Goal: Information Seeking & Learning: Learn about a topic

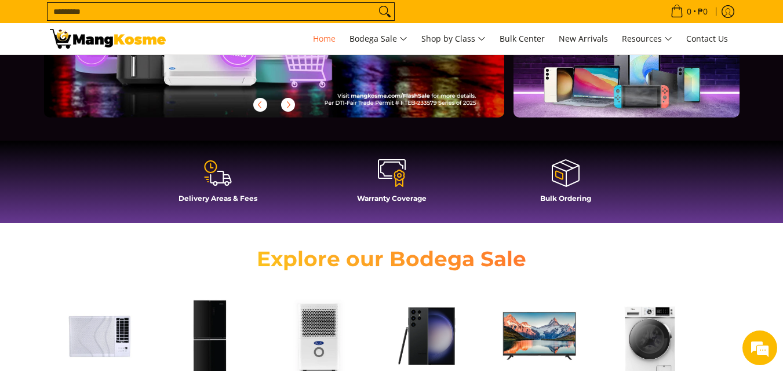
scroll to position [290, 0]
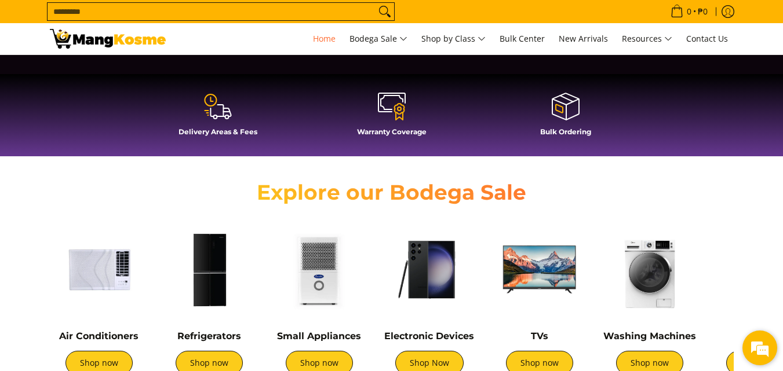
click at [753, 352] on em at bounding box center [759, 348] width 31 height 31
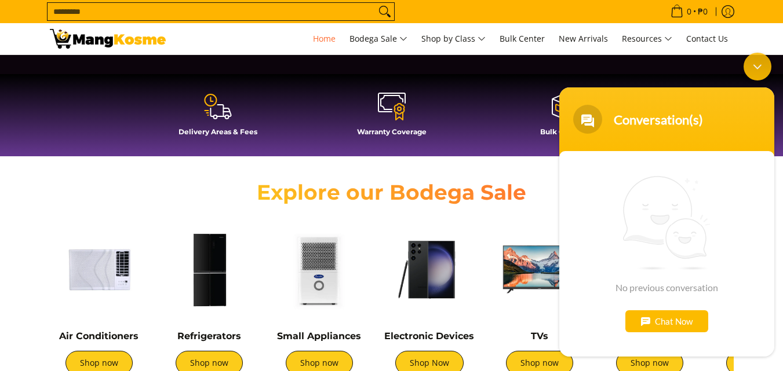
scroll to position [0, 461]
click at [664, 325] on div "Chat Now" at bounding box center [666, 322] width 83 height 22
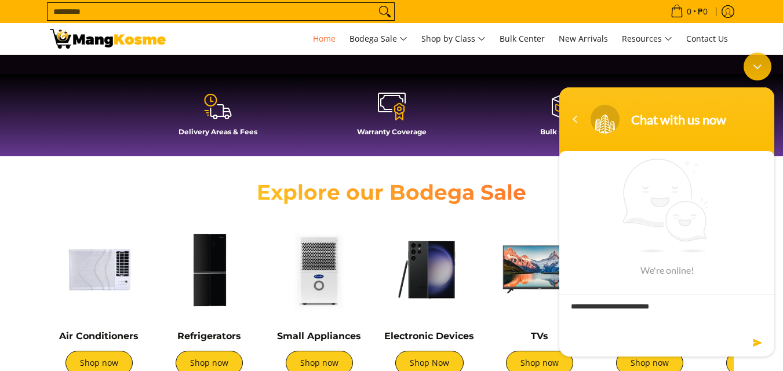
scroll to position [0, 1382]
type textarea "**********"
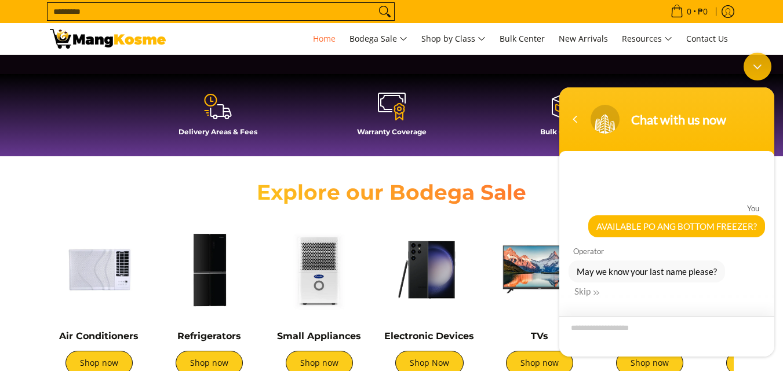
scroll to position [0, 1842]
click at [586, 292] on div "Skip" at bounding box center [586, 291] width 25 height 10
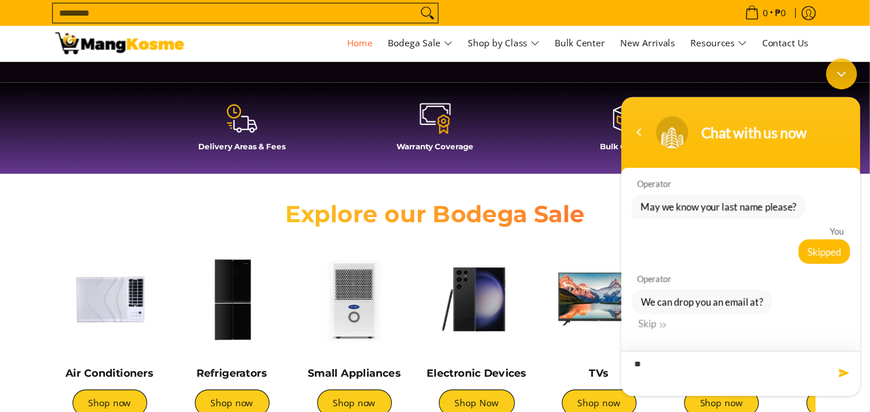
scroll to position [0, 0]
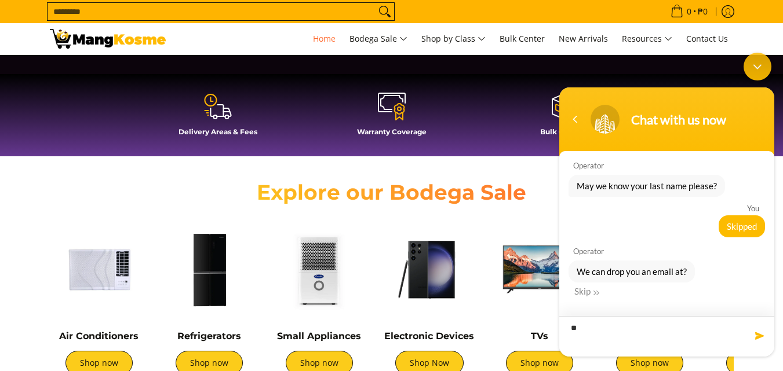
type textarea "*"
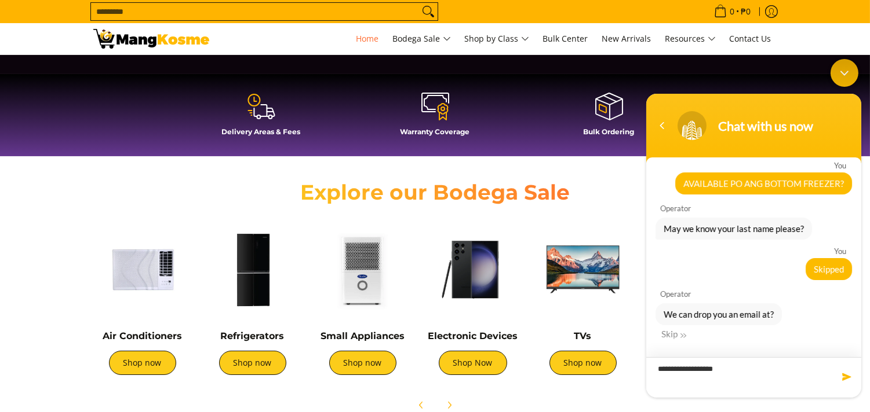
scroll to position [0, 921]
type textarea "**********"
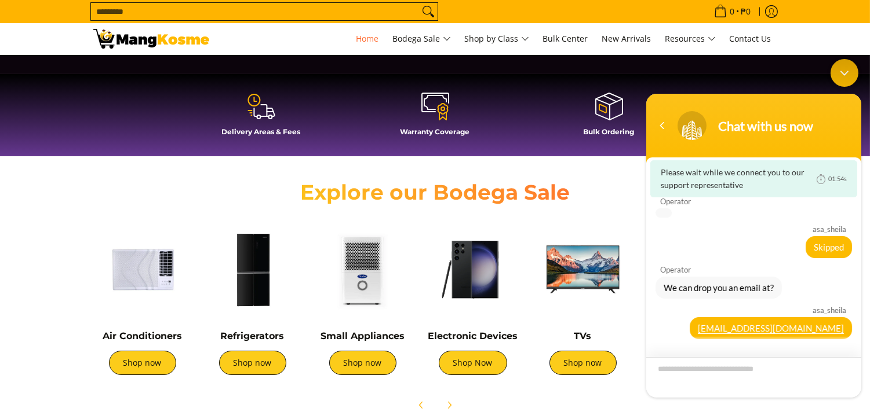
scroll to position [0, 1382]
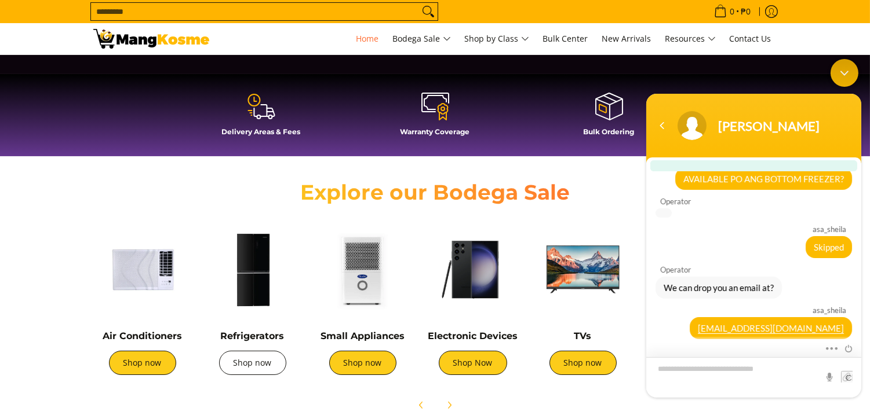
click at [253, 360] on link "Shop now" at bounding box center [252, 363] width 67 height 24
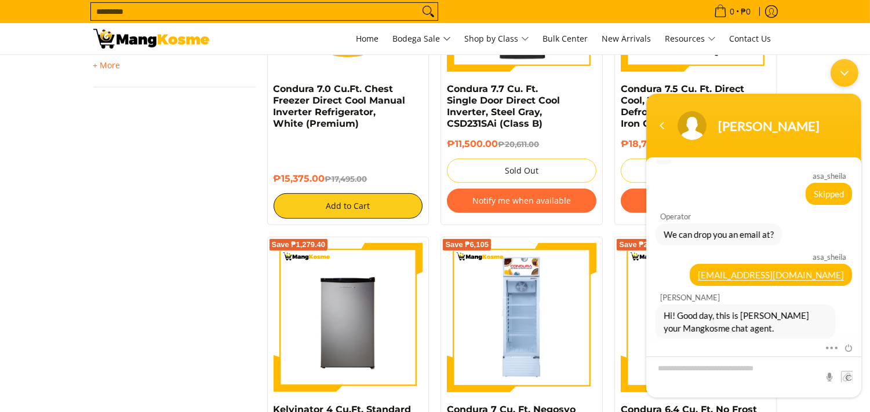
scroll to position [965, 0]
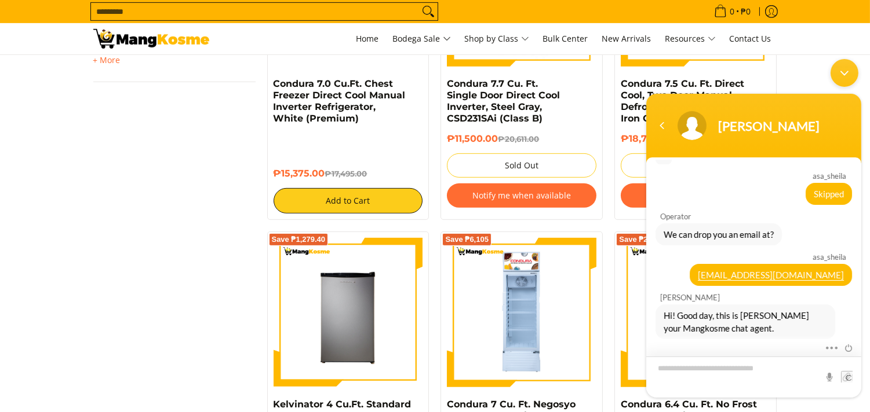
click at [770, 370] on textarea "Type your message and hit 'Enter'" at bounding box center [752, 376] width 215 height 41
type textarea "********"
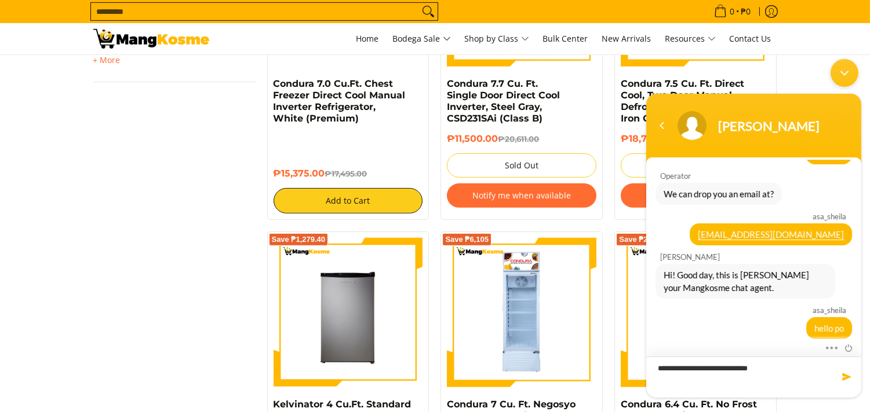
type textarea "**********"
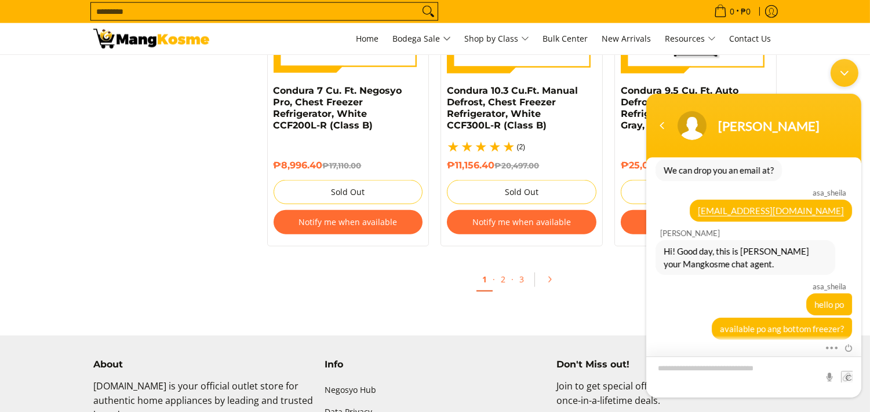
scroll to position [2510, 0]
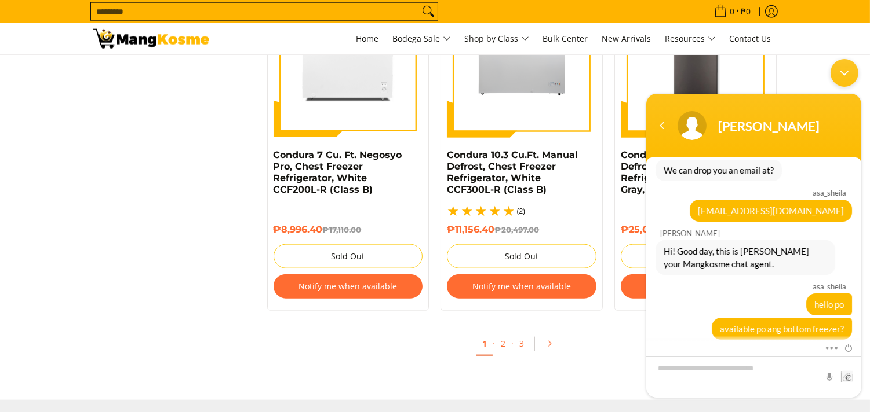
click at [844, 68] on div "Minimize live chat window" at bounding box center [844, 73] width 28 height 28
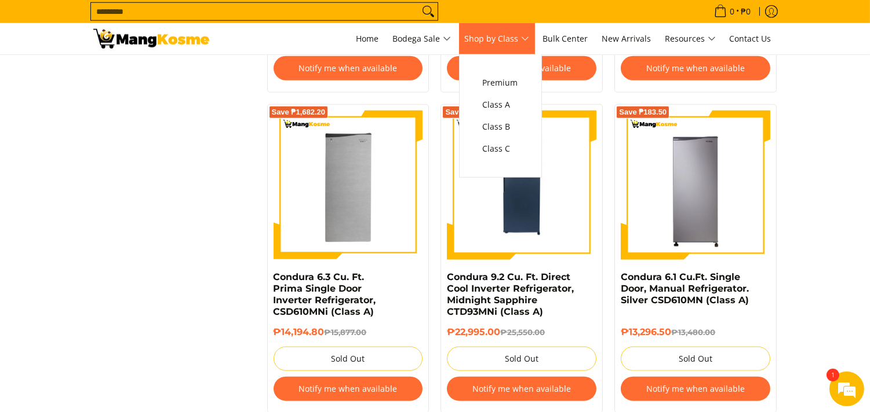
scroll to position [2060, 0]
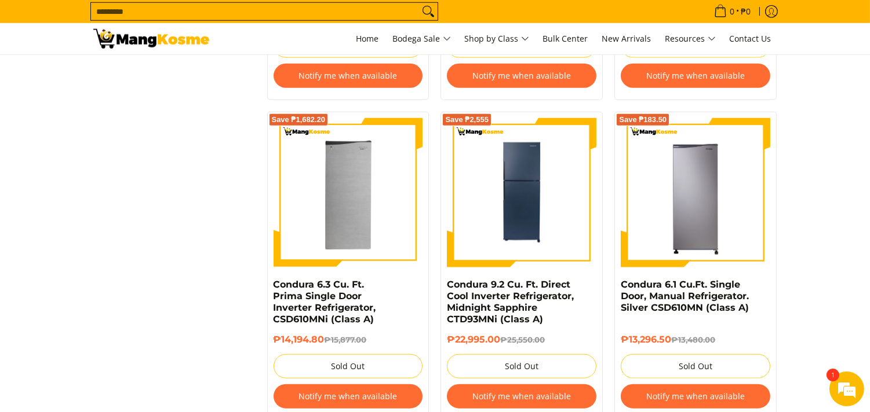
click at [424, 9] on icon "Search" at bounding box center [428, 11] width 19 height 17
click at [253, 9] on input "Search..." at bounding box center [255, 11] width 328 height 17
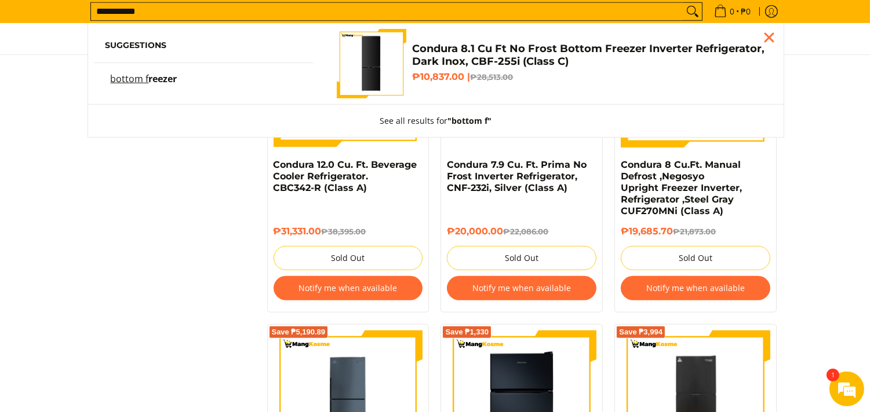
scroll to position [1525, 0]
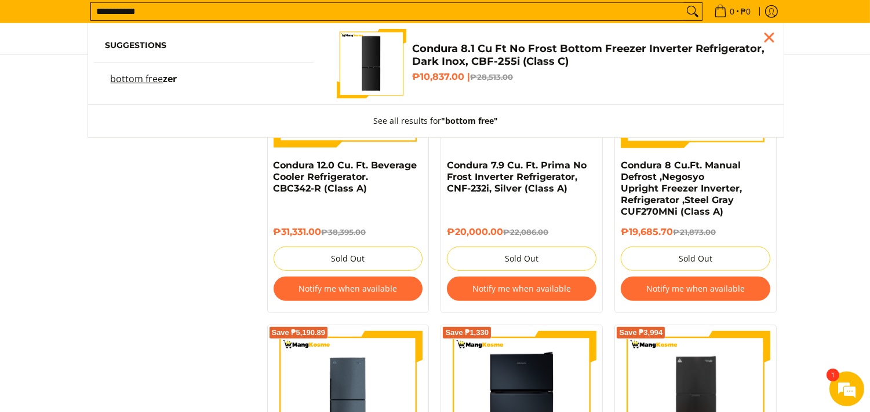
type input "**********"
click at [490, 51] on h4 "Condura 8.1 Cu Ft No Frost Bottom Freezer Inverter Refrigerator, Dark Inox, CBF…" at bounding box center [588, 55] width 353 height 26
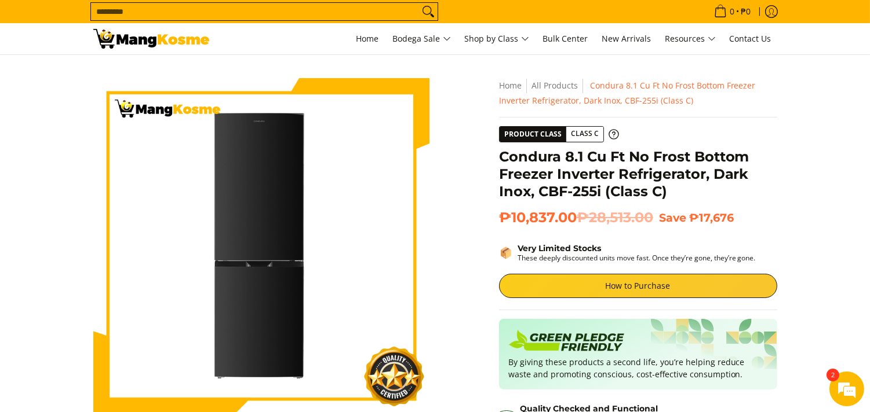
scroll to position [64, 0]
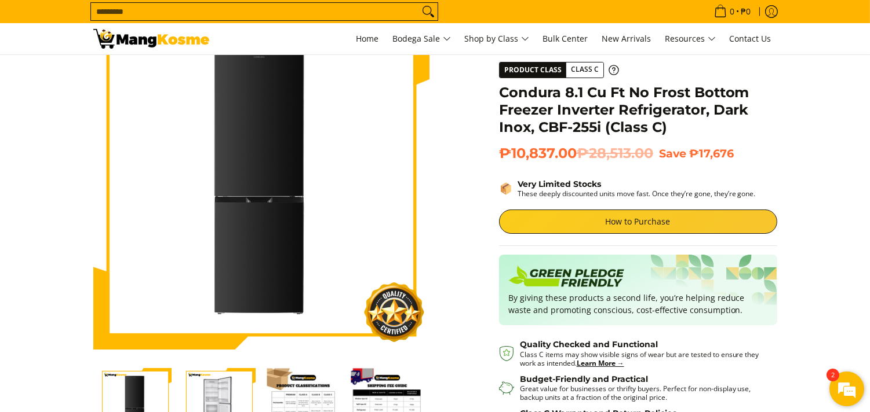
click at [852, 389] on em at bounding box center [846, 389] width 31 height 31
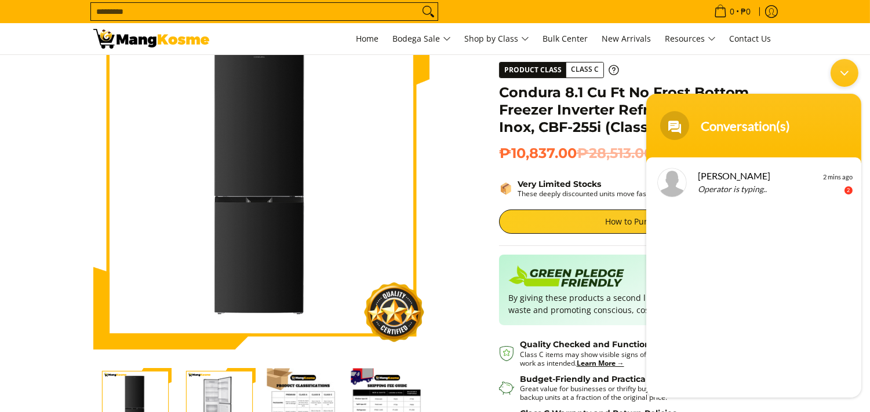
click at [837, 75] on div "Minimize live chat window" at bounding box center [844, 73] width 28 height 28
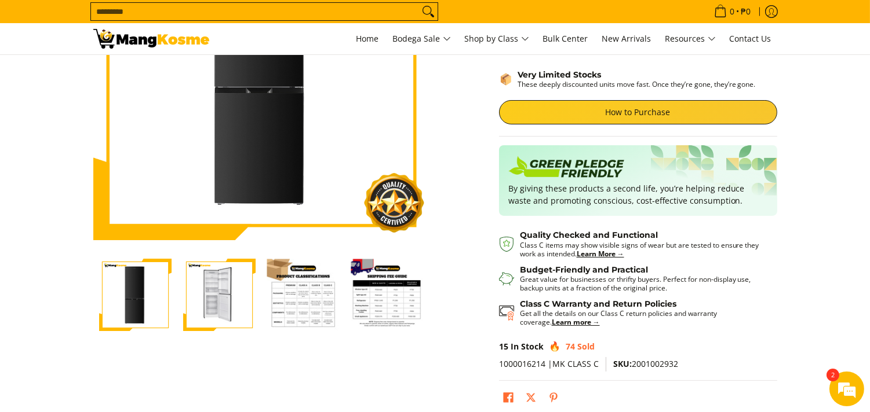
scroll to position [193, 0]
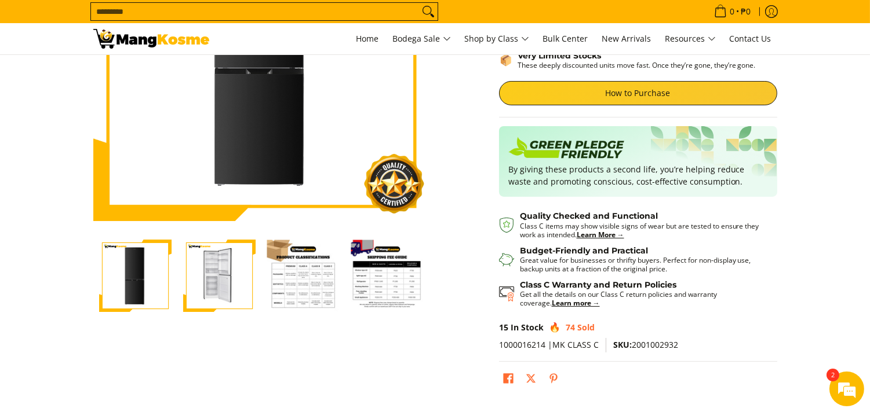
click at [309, 276] on img "Condura 8.1 Cu Ft No Frost Bottom Freezer Inverter Refrigerator, Dark Inox, CBF…" at bounding box center [303, 276] width 72 height 72
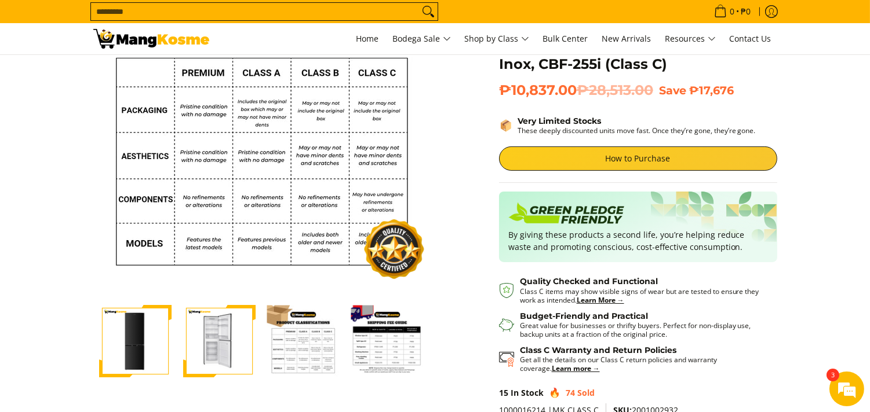
scroll to position [129, 0]
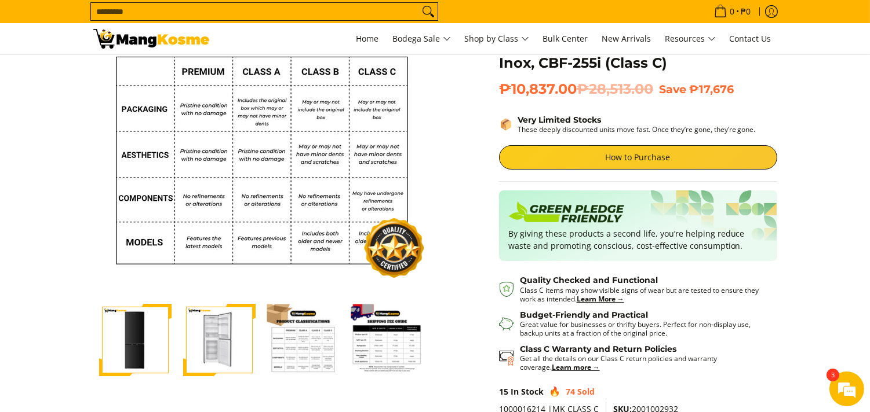
click at [221, 353] on img "Condura 8.1 Cu Ft No Frost Bottom Freezer Inverter Refrigerator, Dark Inox, CBF…" at bounding box center [219, 340] width 72 height 72
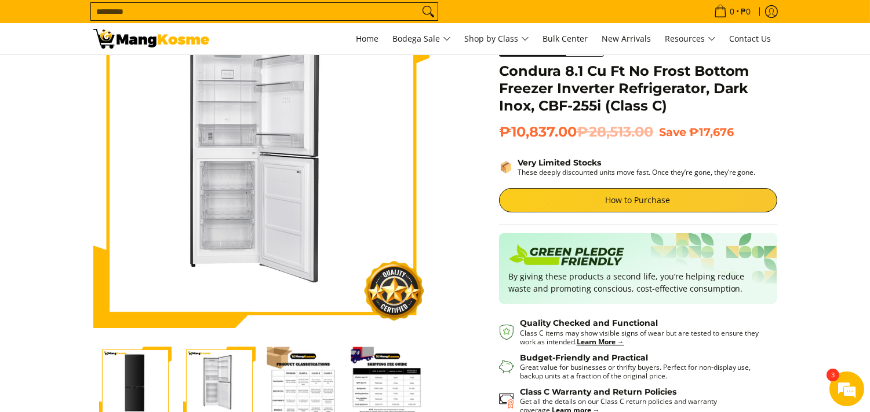
scroll to position [64, 0]
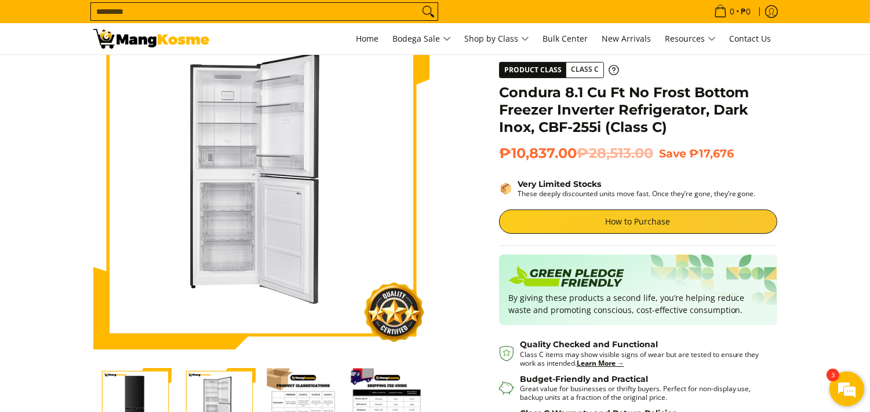
click at [849, 383] on em at bounding box center [846, 389] width 31 height 31
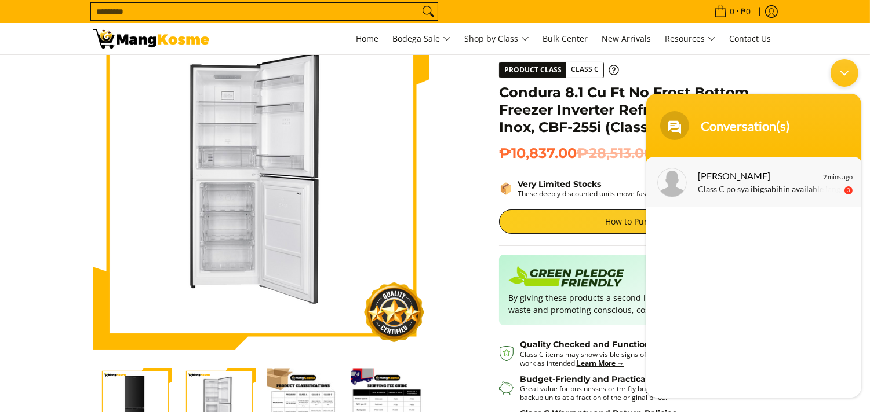
click at [789, 185] on p "Class C po sya ibigsabihin available lang po sya for walk ins" at bounding box center [770, 189] width 146 height 13
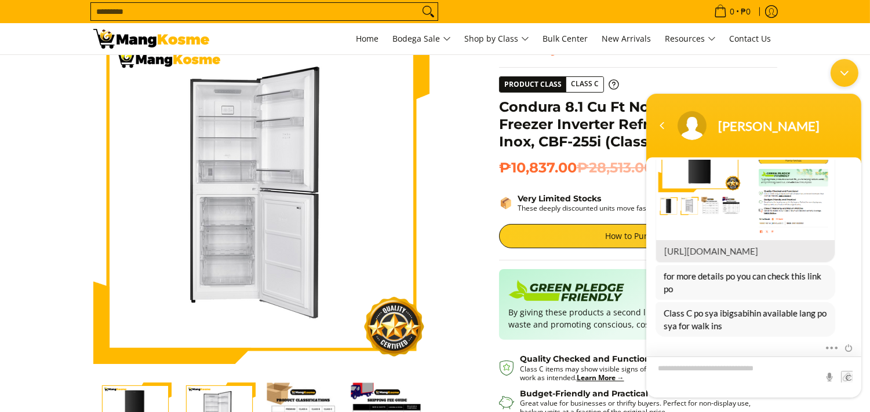
scroll to position [129, 0]
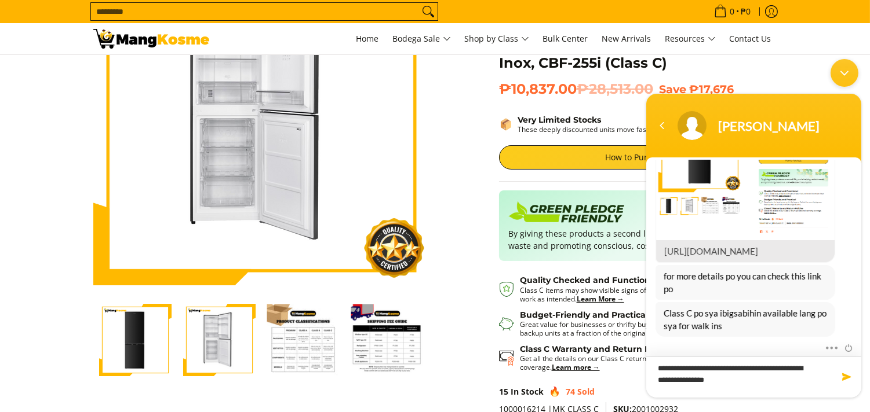
type textarea "**********"
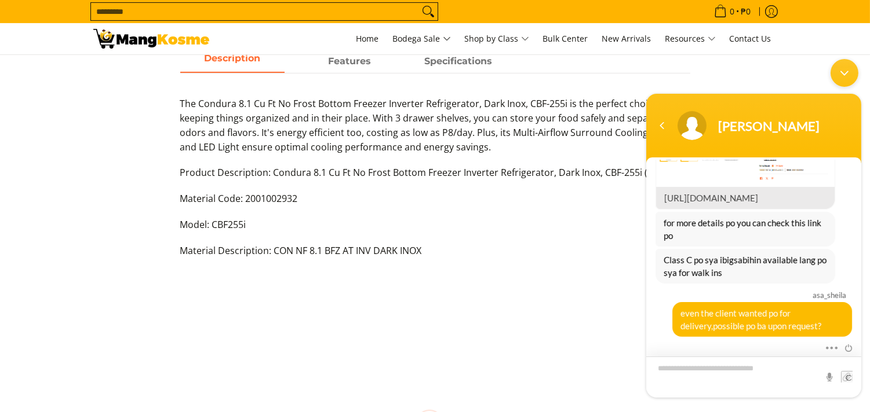
scroll to position [579, 0]
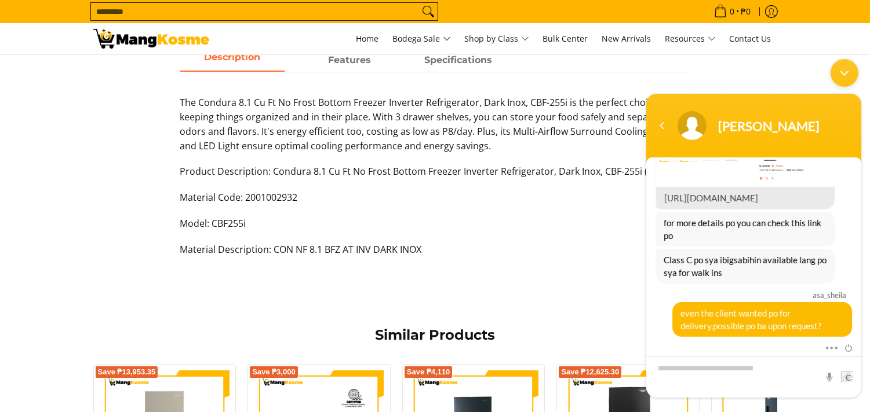
click at [839, 72] on div "Minimize live chat window" at bounding box center [844, 73] width 28 height 28
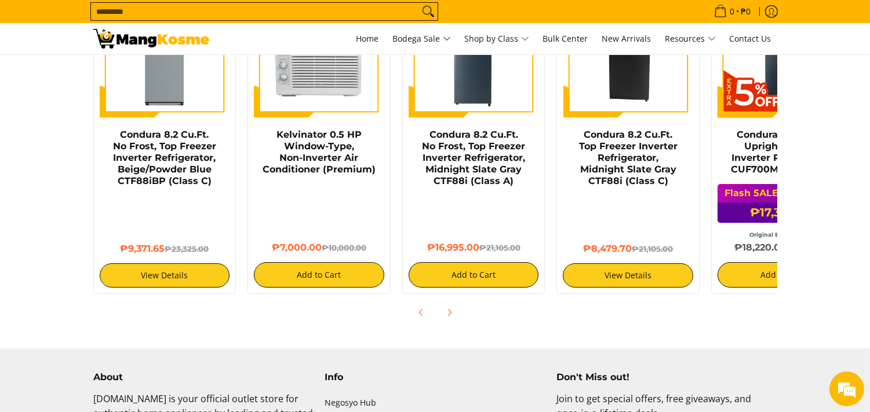
scroll to position [965, 0]
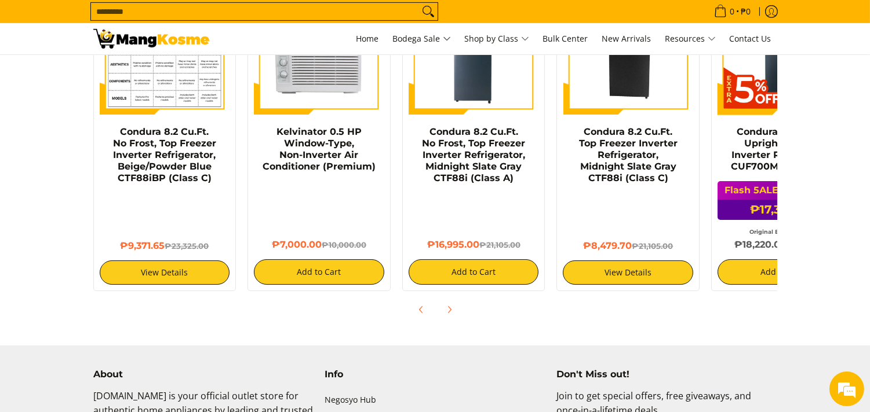
click at [164, 94] on img at bounding box center [165, 50] width 130 height 130
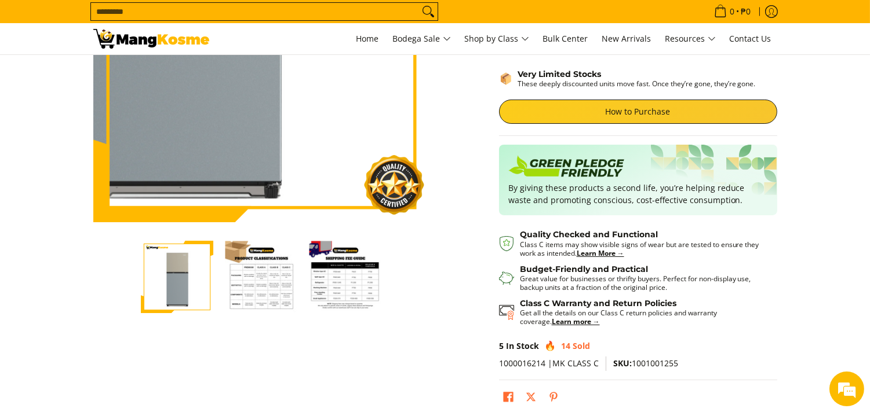
scroll to position [193, 0]
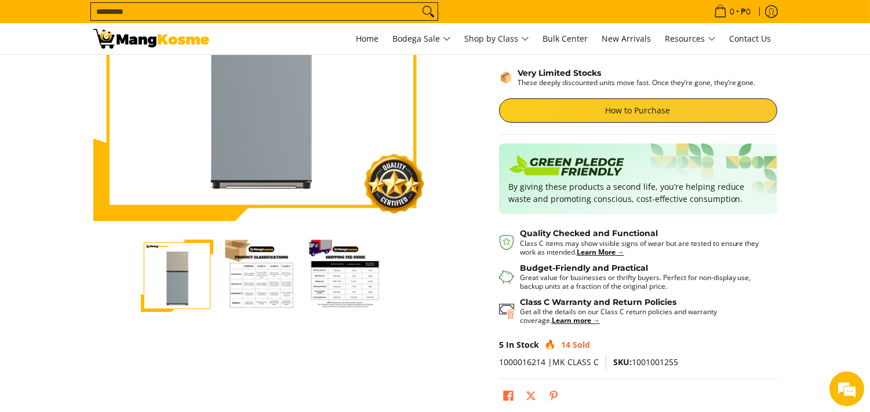
click at [276, 287] on img "Condura 8.2 Cu.Ft. No Frost, Top Freezer Inverter Refrigerator, Beige/Powder Bl…" at bounding box center [261, 276] width 72 height 72
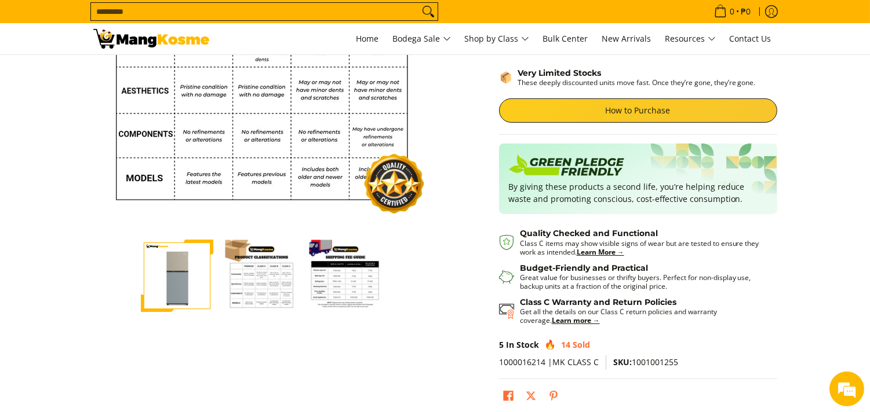
scroll to position [472, 0]
click at [345, 289] on img "Condura 8.2 Cu.Ft. No Frost, Top Freezer Inverter Refrigerator, Beige/Powder Bl…" at bounding box center [345, 276] width 72 height 72
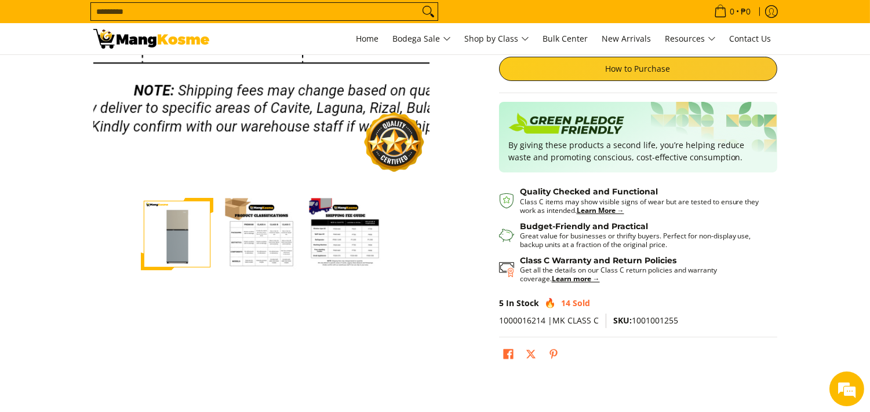
scroll to position [257, 0]
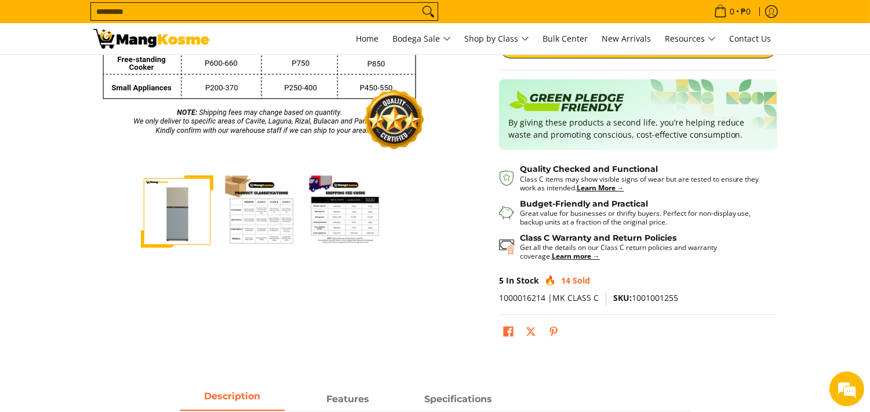
click at [189, 238] on img "Condura 8.2 Cu.Ft. No Frost, Top Freezer Inverter Refrigerator, Beige/Powder Bl…" at bounding box center [177, 212] width 72 height 72
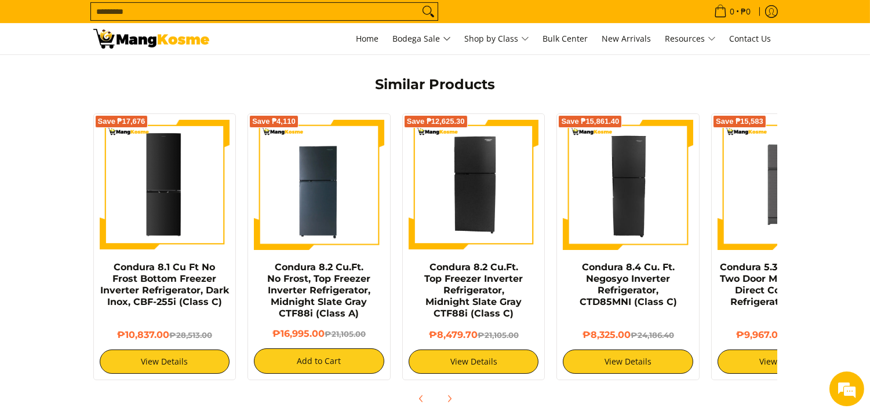
scroll to position [537, 0]
click at [836, 382] on em at bounding box center [846, 389] width 31 height 31
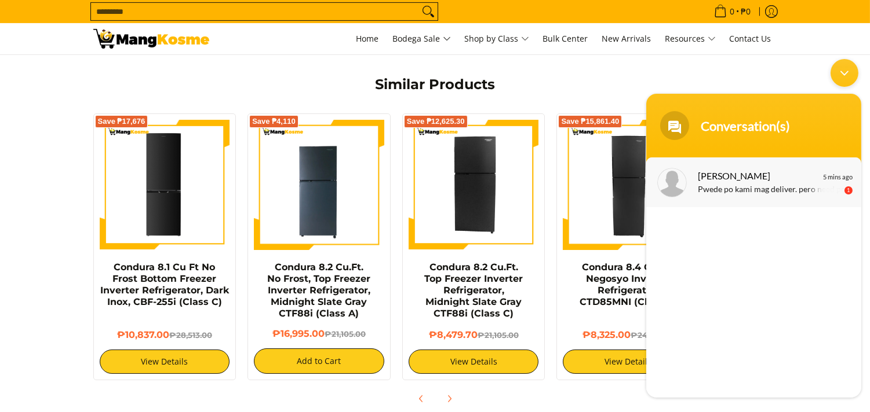
click at [839, 185] on div "5 mins ago 1" at bounding box center [837, 183] width 30 height 21
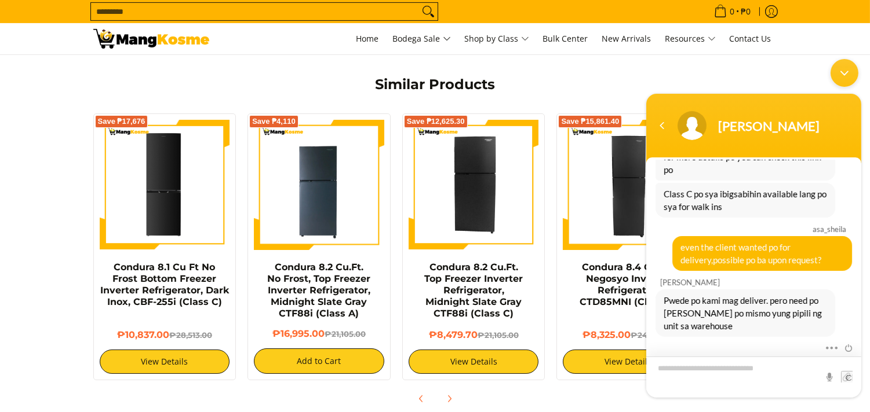
scroll to position [531, 0]
type textarea "**********"
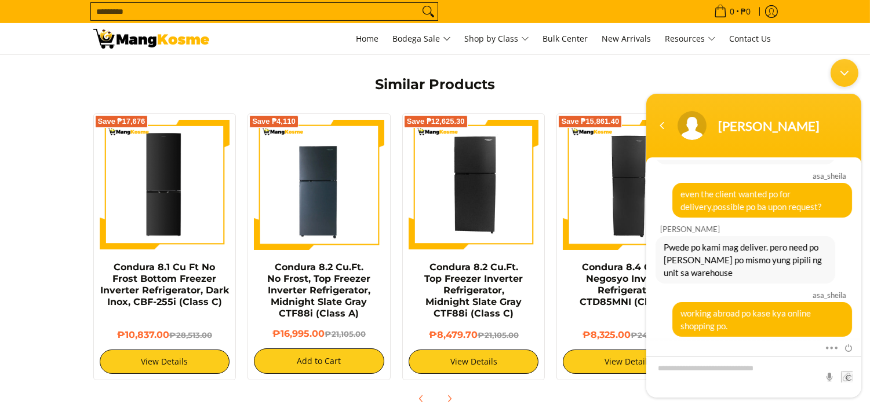
click at [841, 82] on div "Minimize live chat window" at bounding box center [844, 73] width 28 height 28
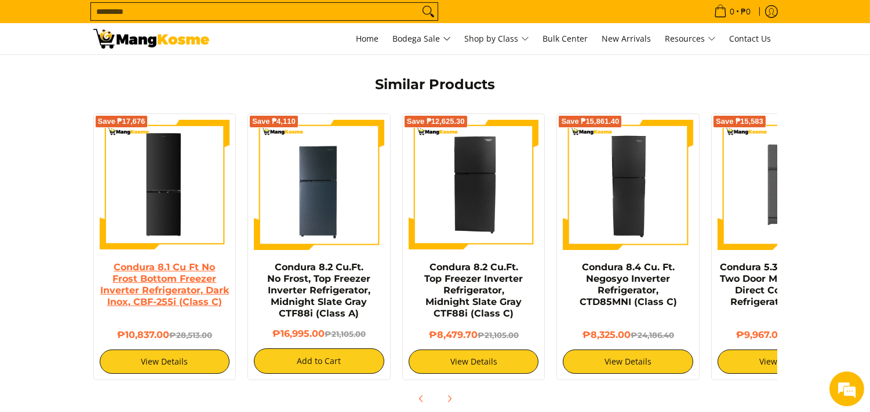
click at [189, 281] on link "Condura 8.1 Cu Ft No Frost Bottom Freezer Inverter Refrigerator, Dark Inox, CBF…" at bounding box center [164, 285] width 129 height 46
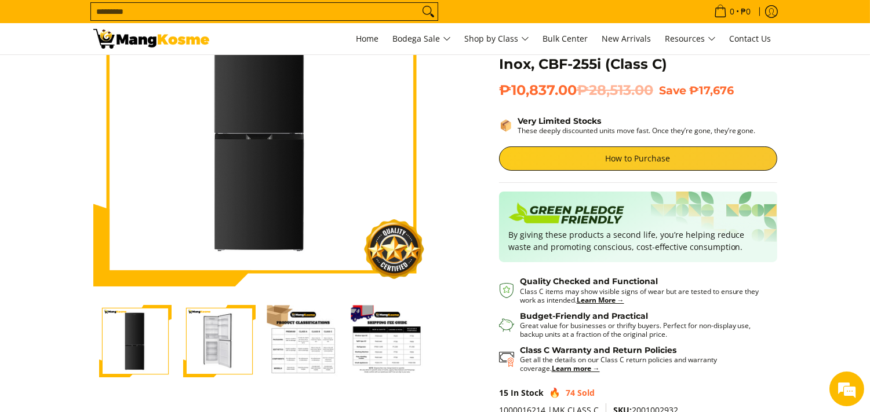
scroll to position [129, 0]
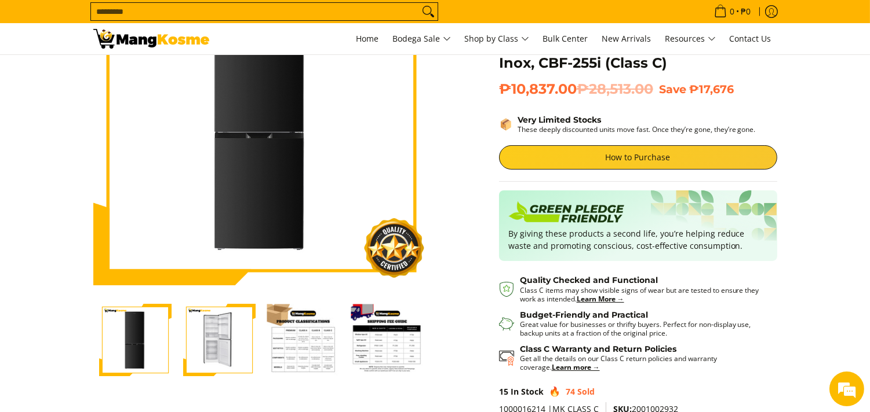
click at [223, 340] on img "Condura 8.1 Cu Ft No Frost Bottom Freezer Inverter Refrigerator, Dark Inox, CBF…" at bounding box center [219, 340] width 72 height 72
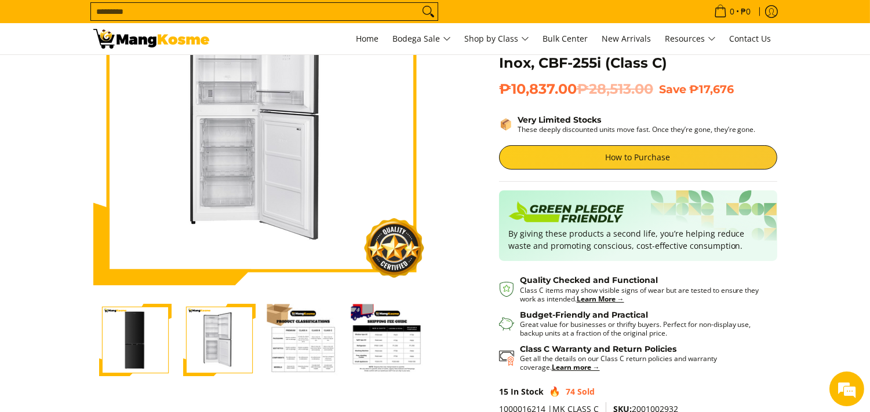
click at [140, 346] on img "Condura 8.1 Cu Ft No Frost Bottom Freezer Inverter Refrigerator, Dark Inox, CBF…" at bounding box center [135, 340] width 72 height 72
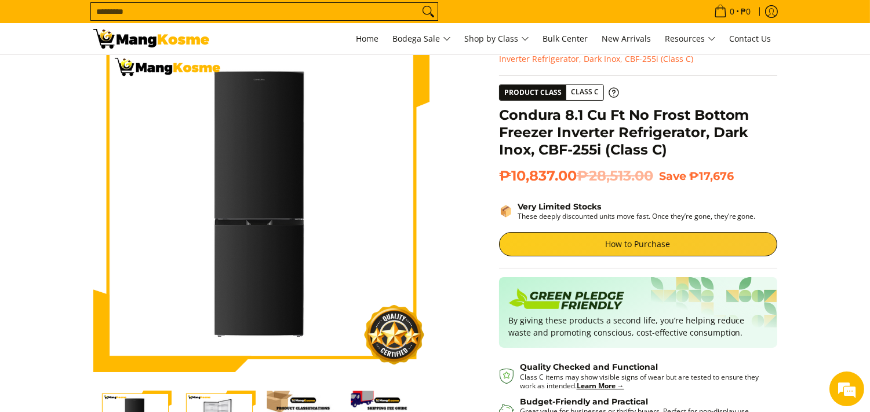
scroll to position [64, 0]
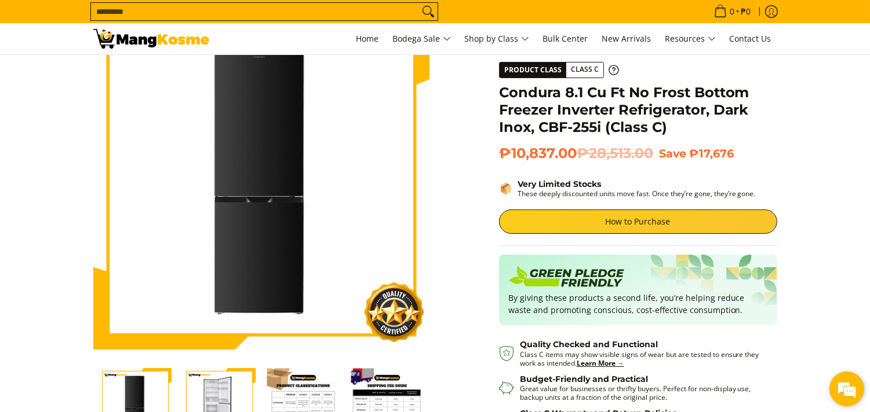
click at [845, 390] on em at bounding box center [846, 389] width 31 height 31
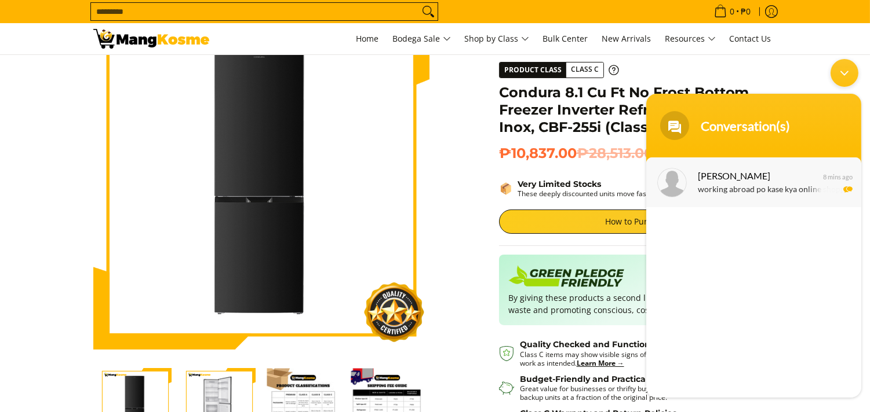
click at [825, 177] on em "8 mins ago" at bounding box center [837, 177] width 30 height 8
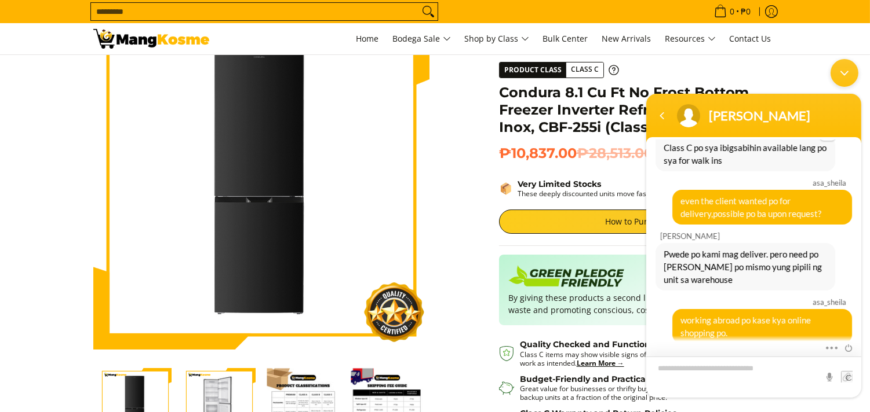
scroll to position [564, 0]
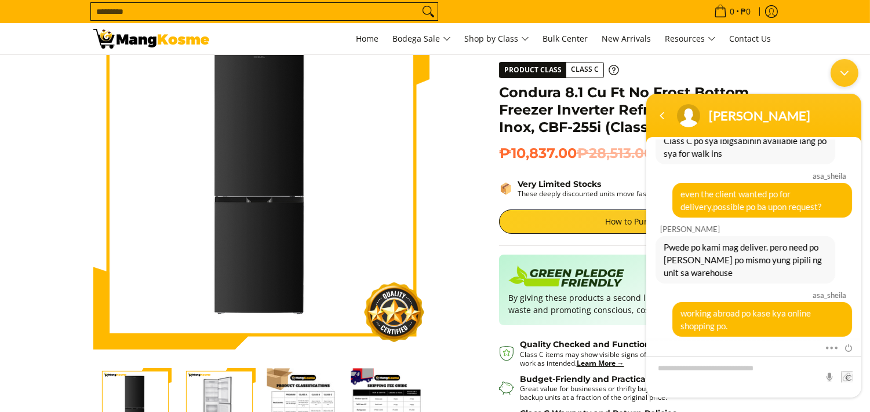
click at [851, 78] on div "Minimize live chat window" at bounding box center [844, 73] width 28 height 28
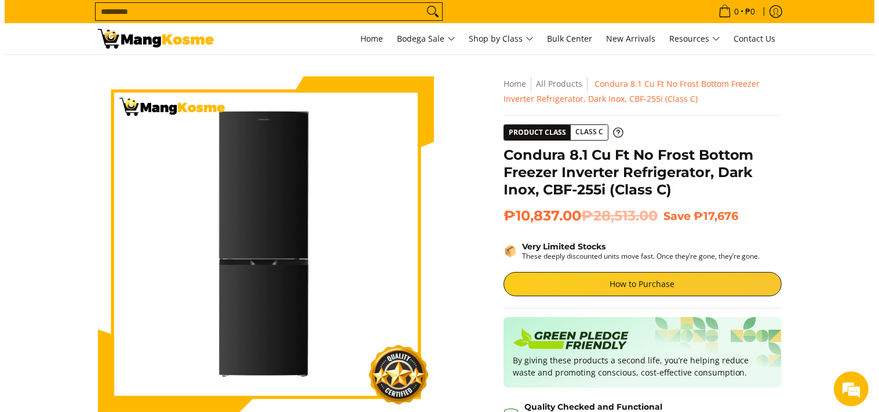
scroll to position [0, 0]
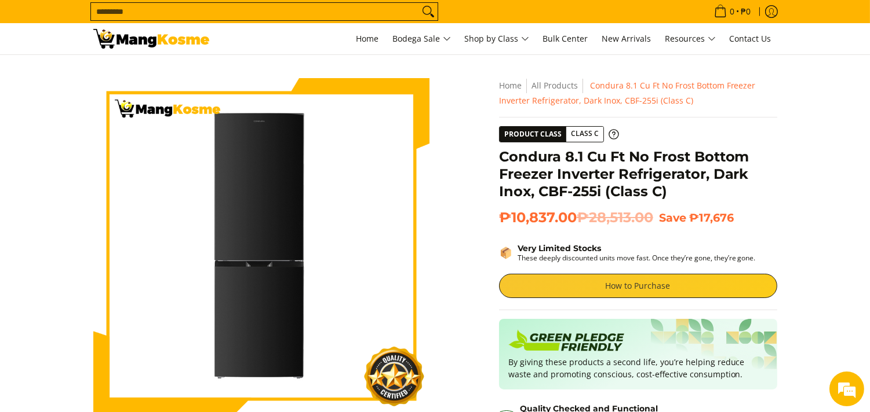
click at [641, 290] on link "How to Purchase" at bounding box center [638, 286] width 278 height 24
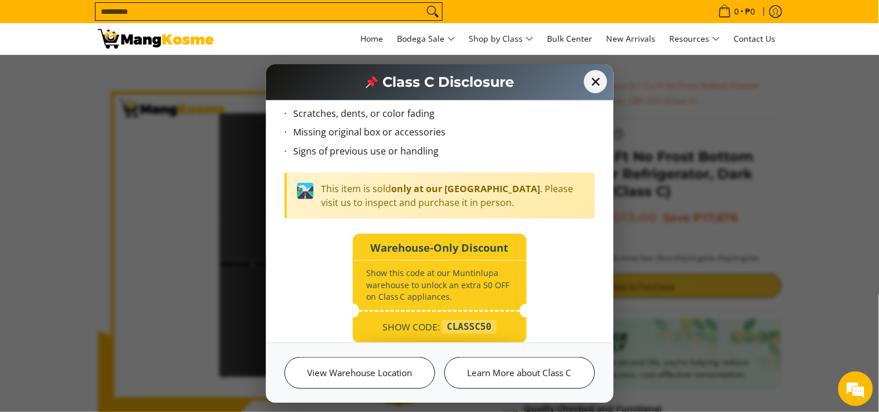
scroll to position [123, 0]
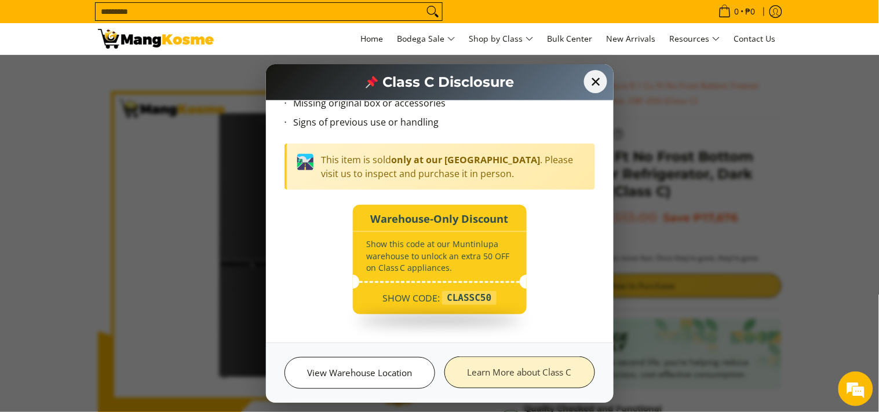
click at [484, 384] on link "Learn More about Class C" at bounding box center [519, 373] width 151 height 32
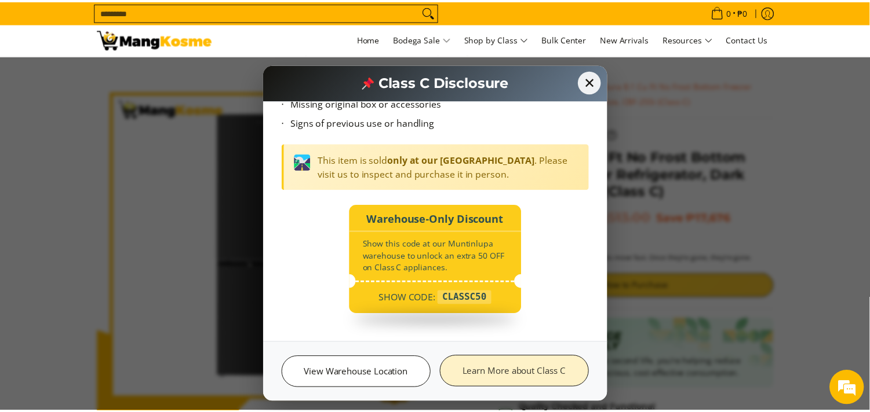
scroll to position [629, 0]
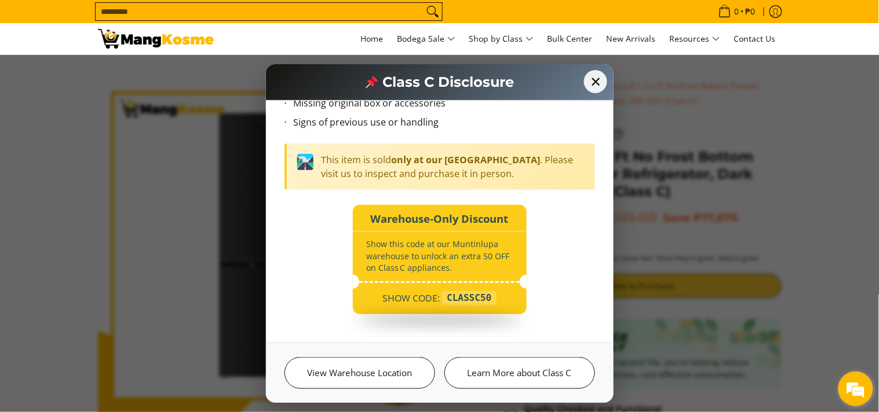
click at [852, 386] on em at bounding box center [855, 389] width 31 height 31
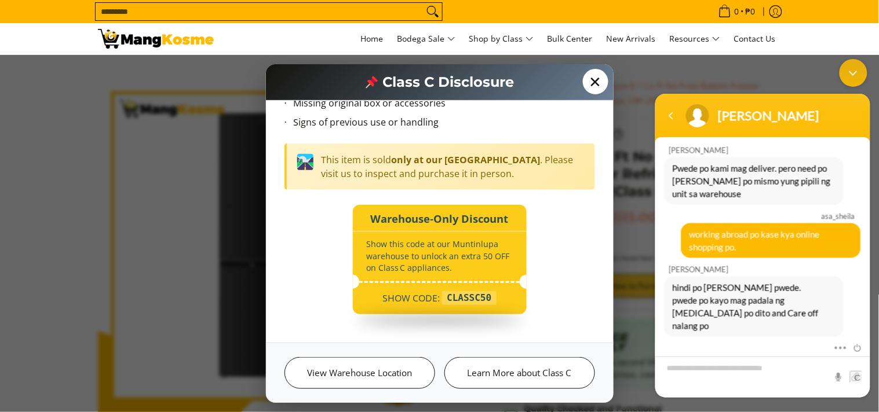
click at [600, 79] on span "✕" at bounding box center [595, 81] width 25 height 25
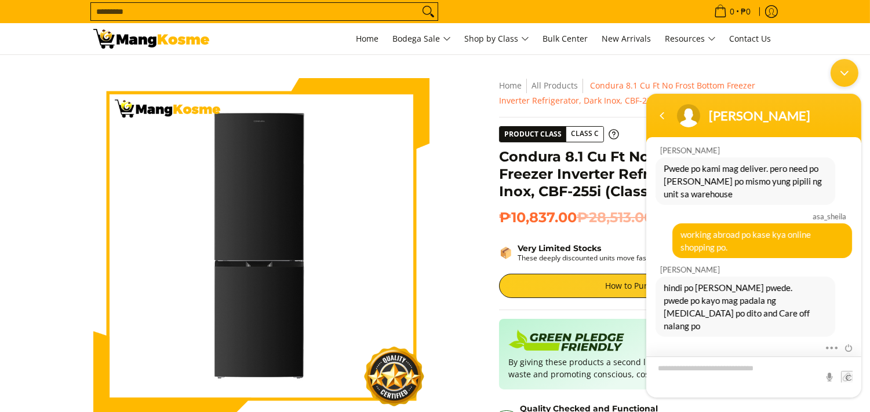
click at [720, 368] on textarea "Type your message and hit 'Enter'" at bounding box center [752, 376] width 215 height 41
type textarea "**********"
click at [845, 378] on span at bounding box center [846, 377] width 12 height 12
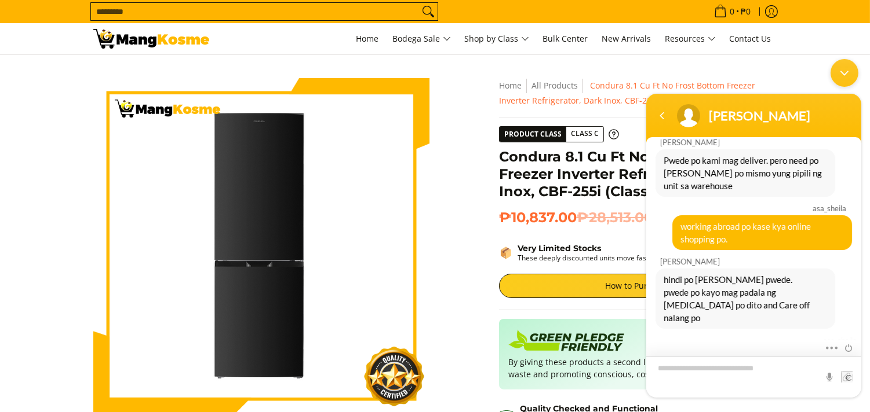
scroll to position [670, 0]
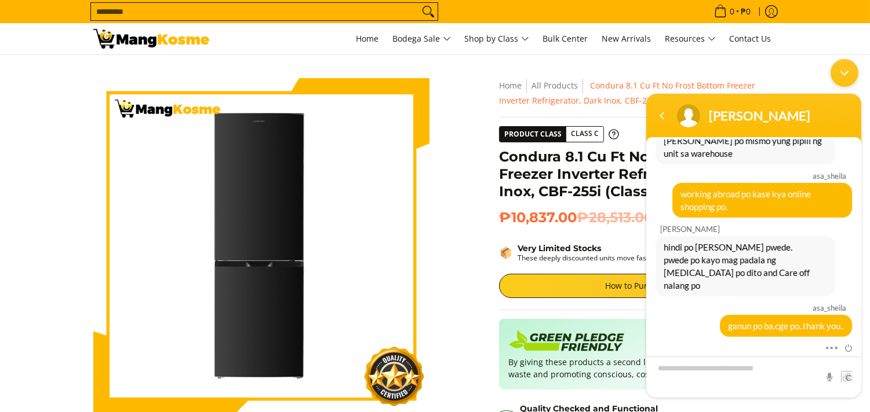
click at [845, 75] on div "Minimize live chat window" at bounding box center [844, 73] width 28 height 28
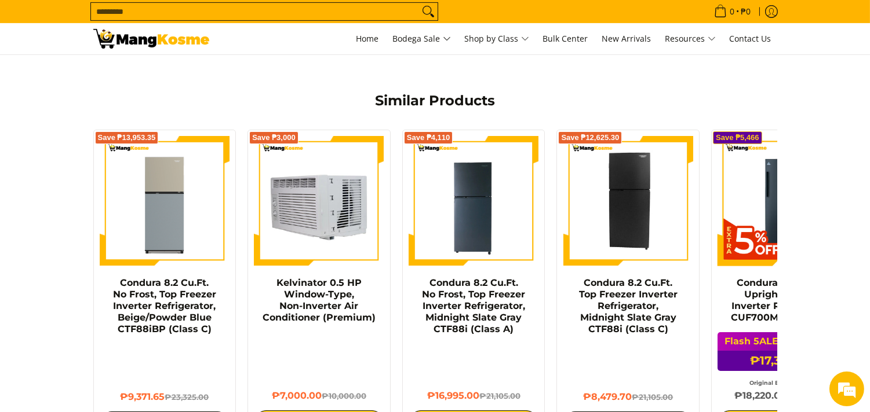
scroll to position [837, 0]
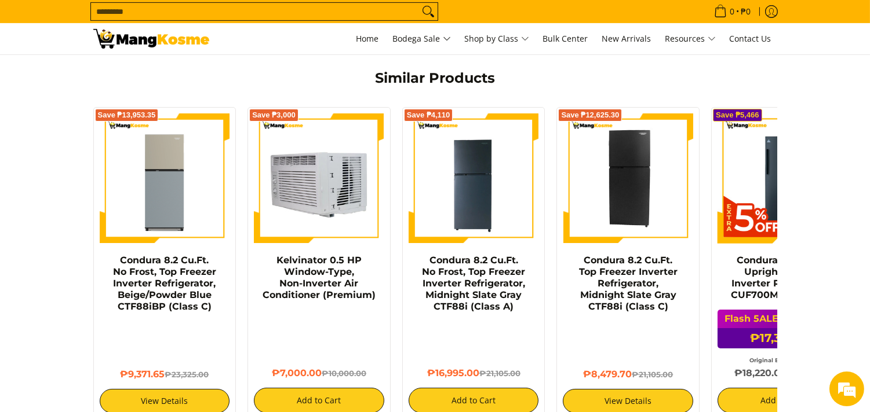
click at [328, 232] on img at bounding box center [319, 179] width 130 height 130
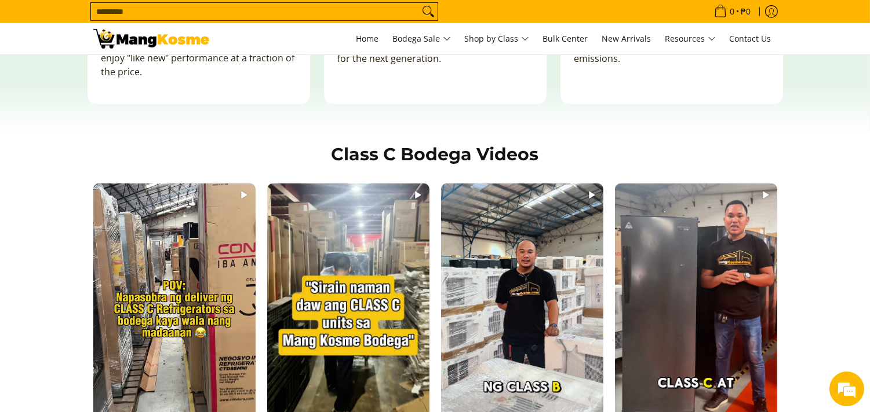
scroll to position [1094, 0]
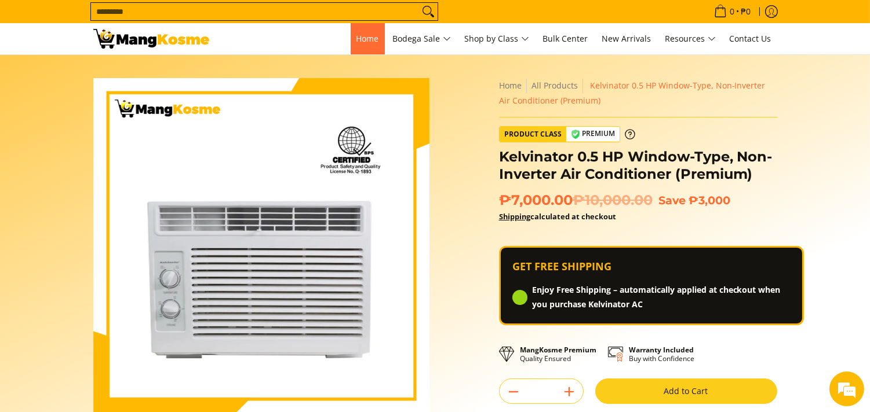
click at [365, 36] on span "Home" at bounding box center [367, 38] width 23 height 11
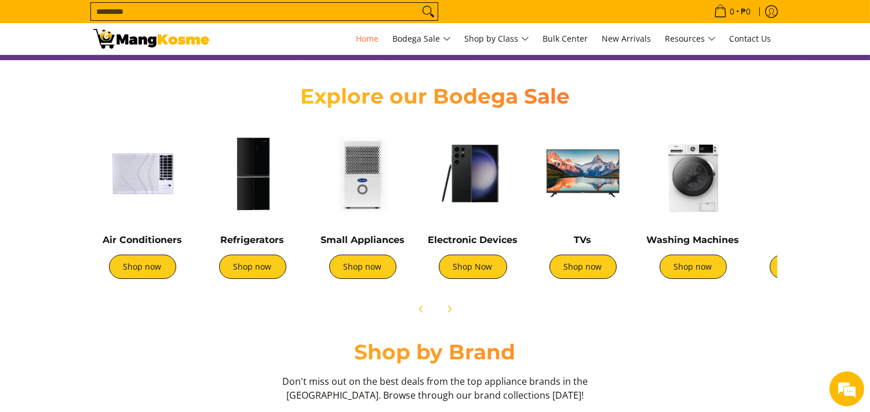
scroll to position [694, 0]
click at [140, 188] on img at bounding box center [142, 174] width 98 height 98
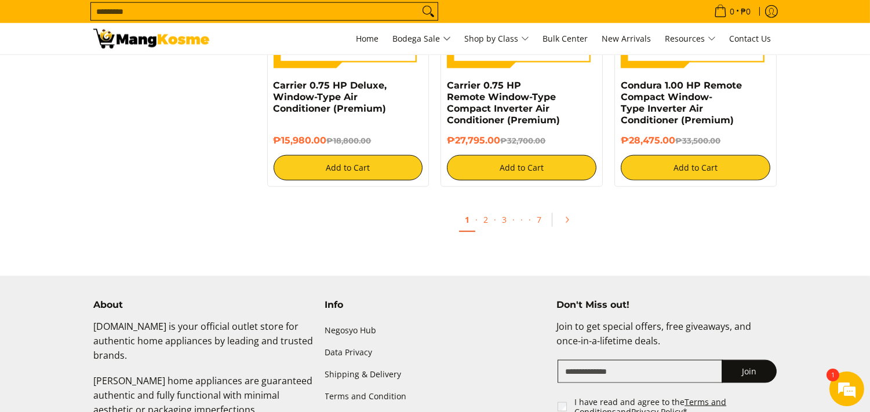
scroll to position [2510, 0]
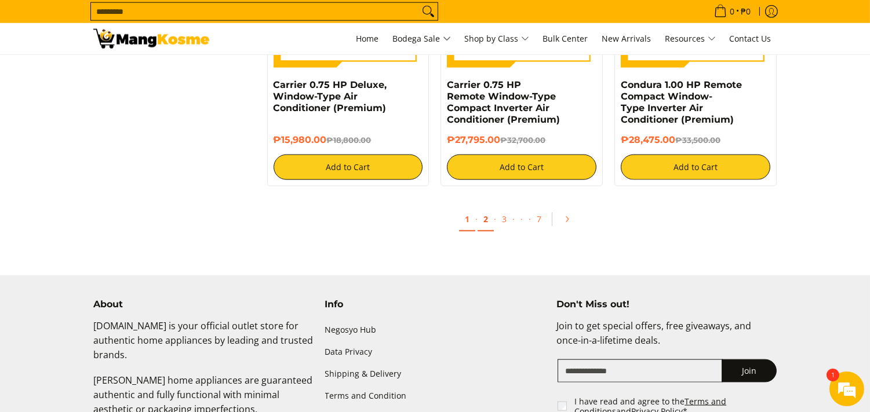
click at [483, 225] on link "2" at bounding box center [485, 220] width 16 height 24
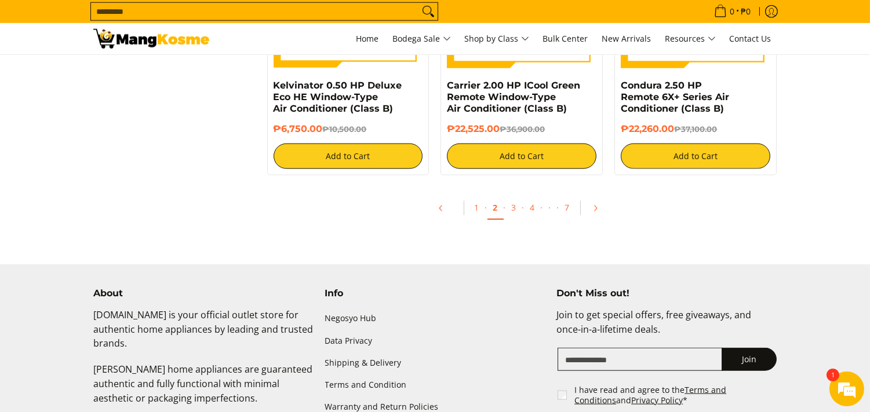
scroll to position [2317, 0]
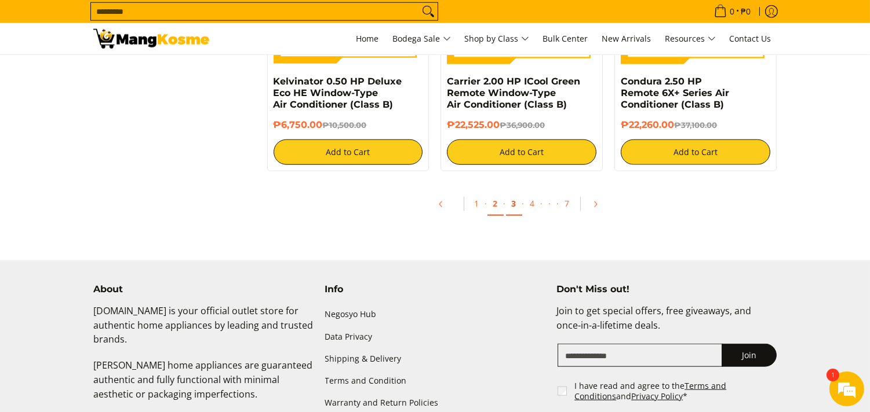
click at [517, 209] on link "3" at bounding box center [514, 204] width 16 height 24
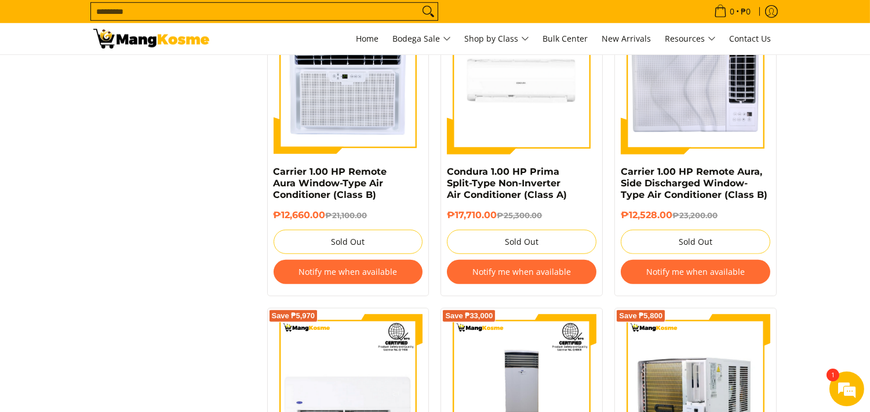
scroll to position [1480, 0]
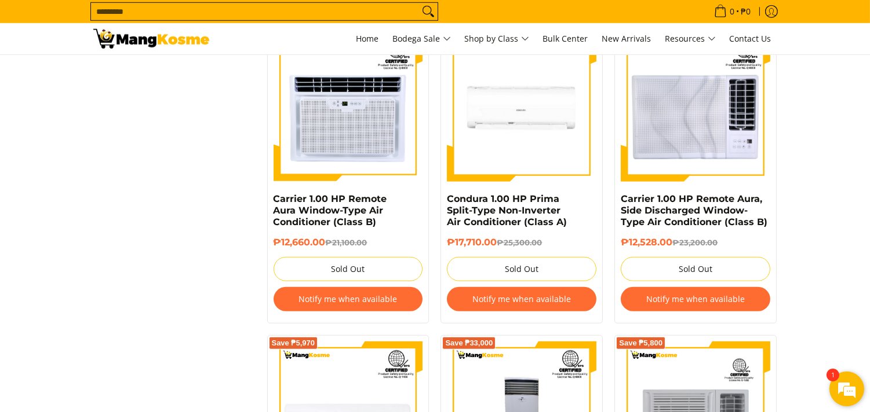
click at [840, 390] on em at bounding box center [846, 389] width 31 height 31
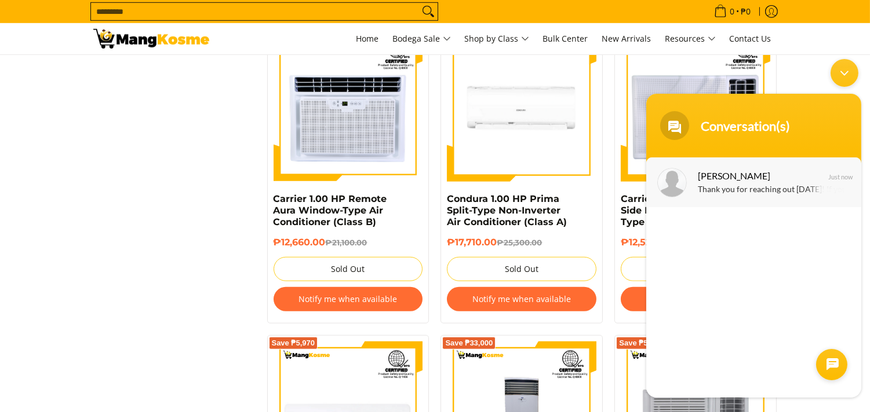
click at [802, 192] on div "Thank you for reaching out today! If you have any other questions or concerns, …" at bounding box center [770, 189] width 146 height 13
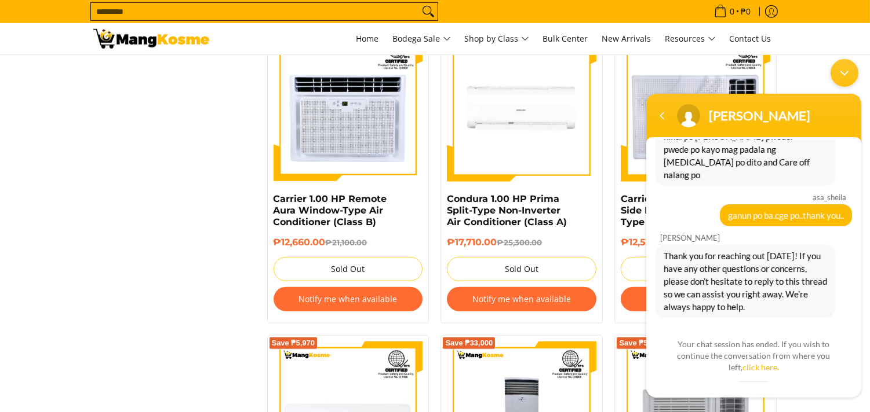
scroll to position [806, 0]
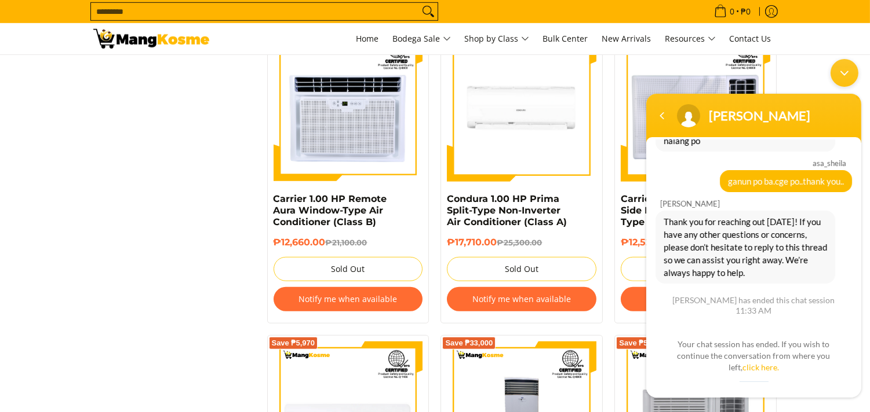
click at [853, 77] on div "Minimize live chat window" at bounding box center [844, 73] width 28 height 28
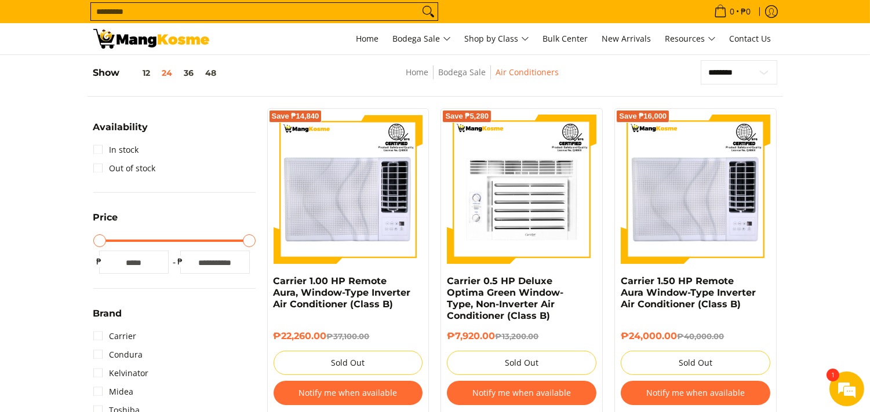
scroll to position [0, 0]
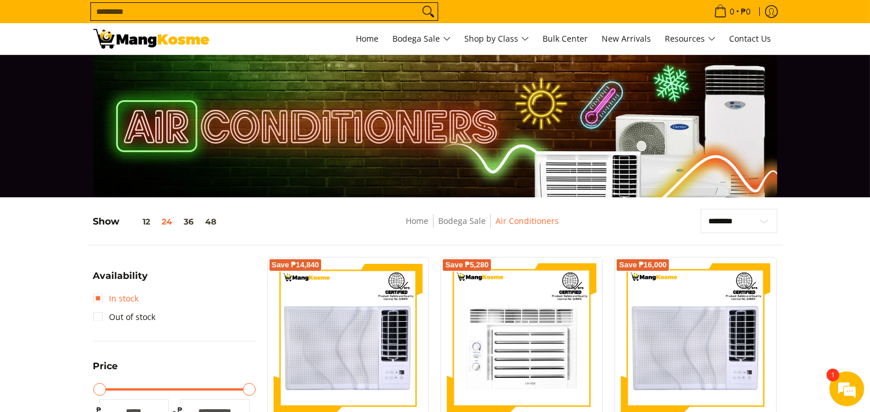
click at [99, 297] on link "In stock" at bounding box center [116, 299] width 46 height 19
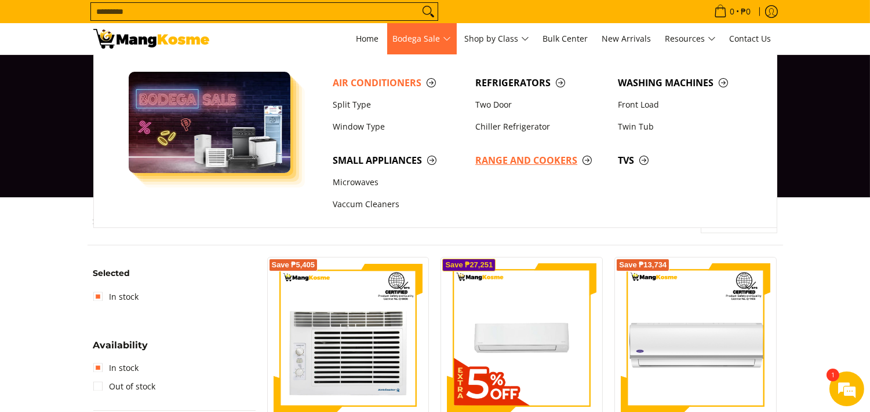
click at [525, 164] on span "Range and Cookers" at bounding box center [540, 161] width 131 height 14
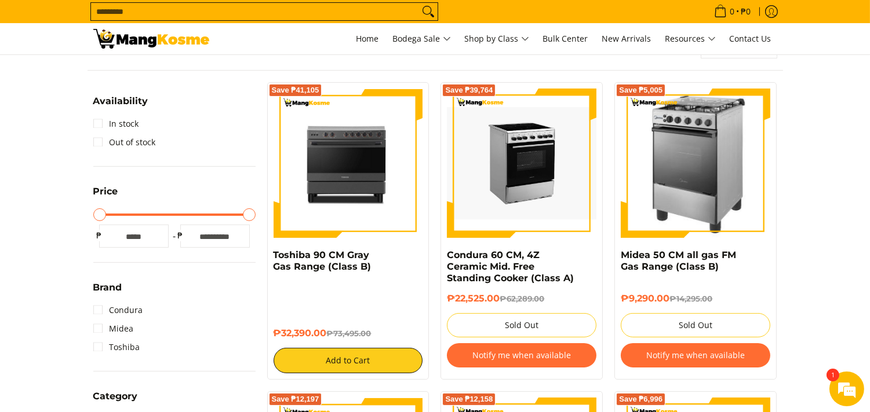
scroll to position [193, 0]
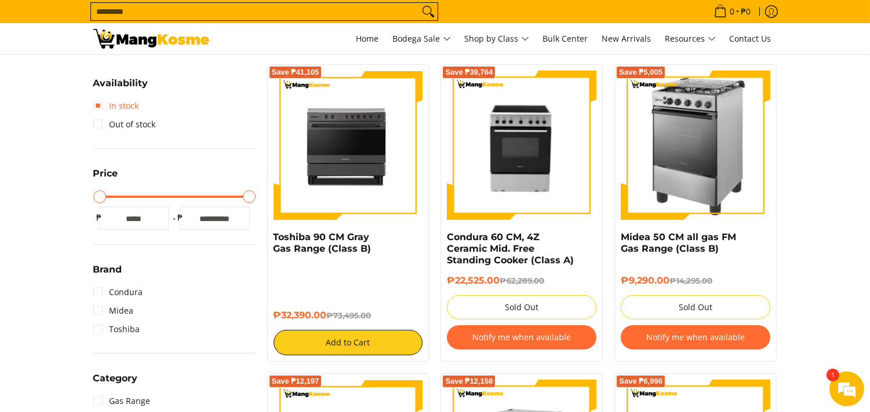
click at [98, 101] on link "In stock" at bounding box center [116, 106] width 46 height 19
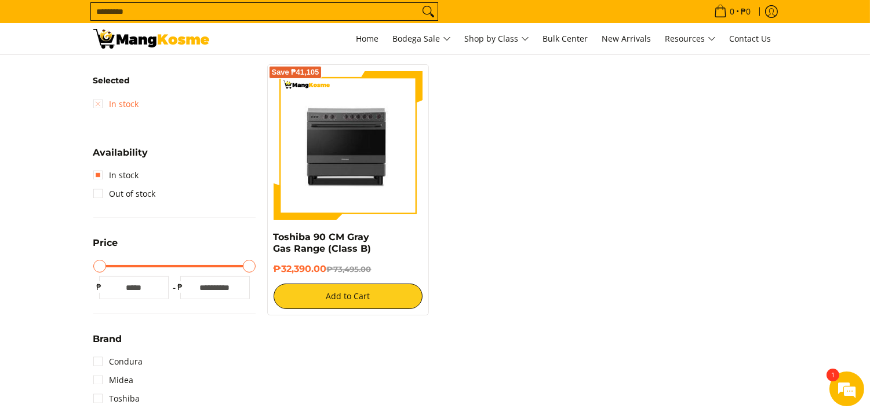
scroll to position [154, 0]
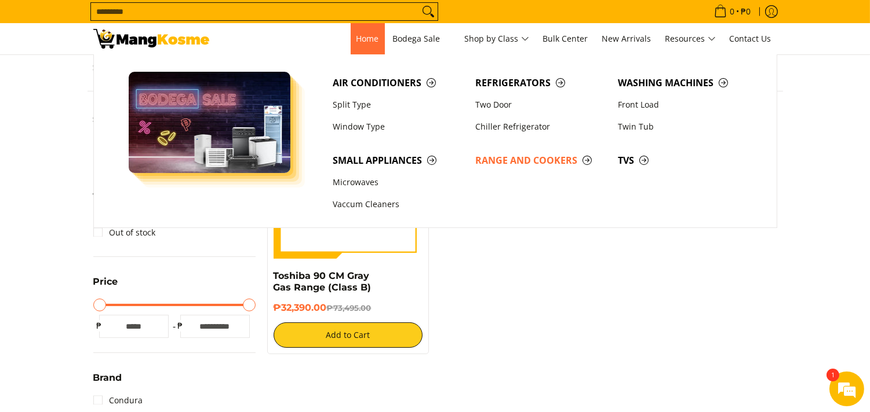
click at [367, 37] on span "Home" at bounding box center [367, 38] width 23 height 11
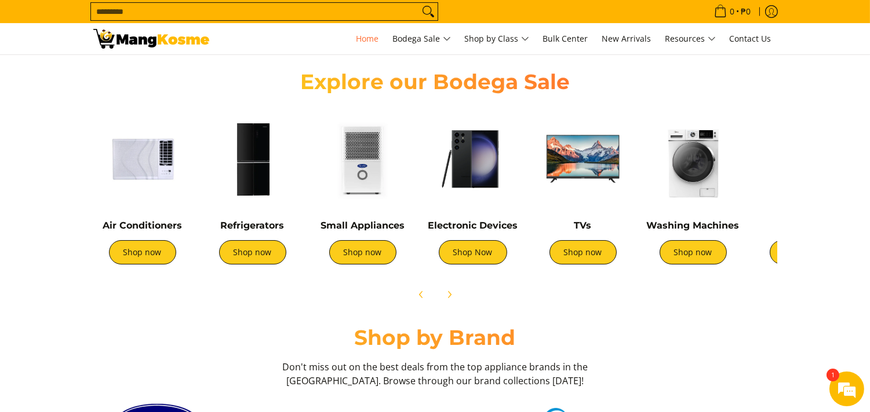
scroll to position [386, 0]
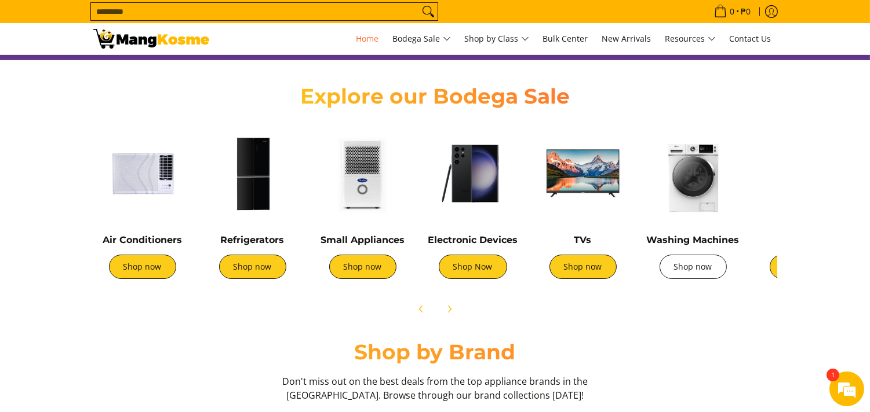
click at [696, 269] on link "Shop now" at bounding box center [692, 267] width 67 height 24
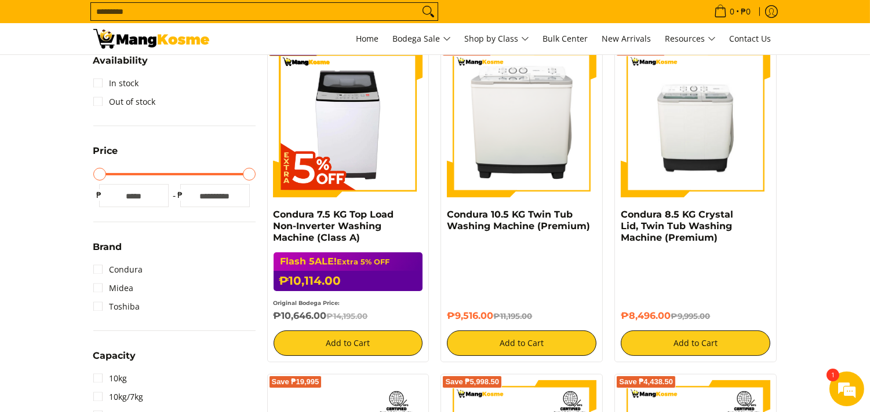
scroll to position [193, 0]
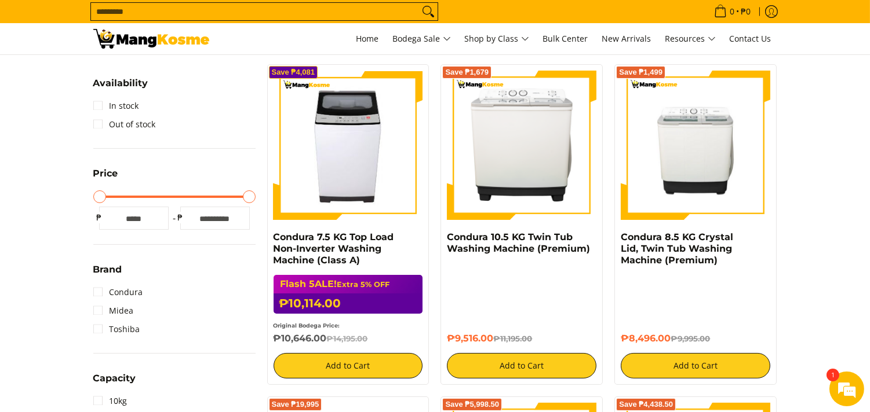
click at [364, 211] on img at bounding box center [348, 145] width 140 height 149
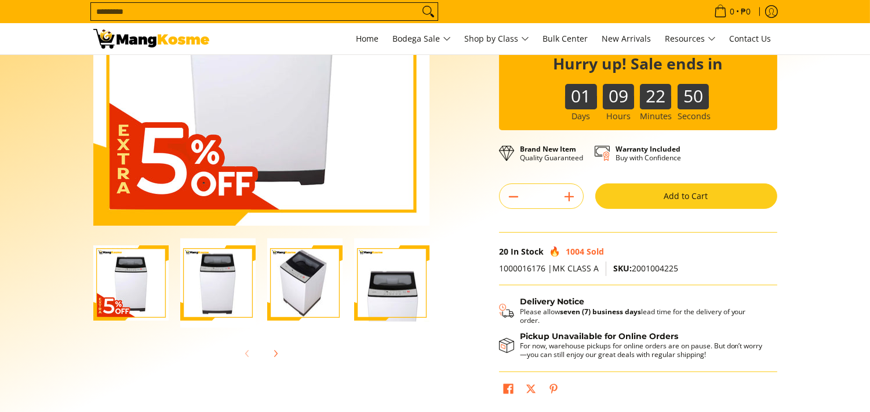
click at [391, 283] on img "Condura 7.5 KG Top Load Non-Inverter Washing Machine (Class A)-4" at bounding box center [391, 284] width 75 height 90
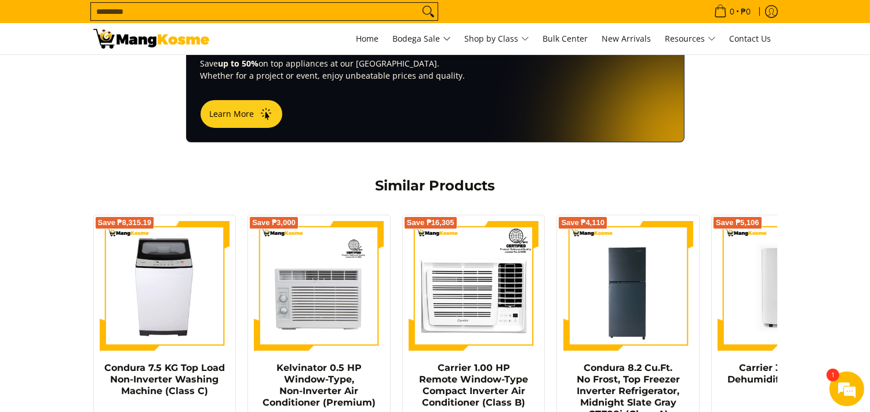
scroll to position [896, 0]
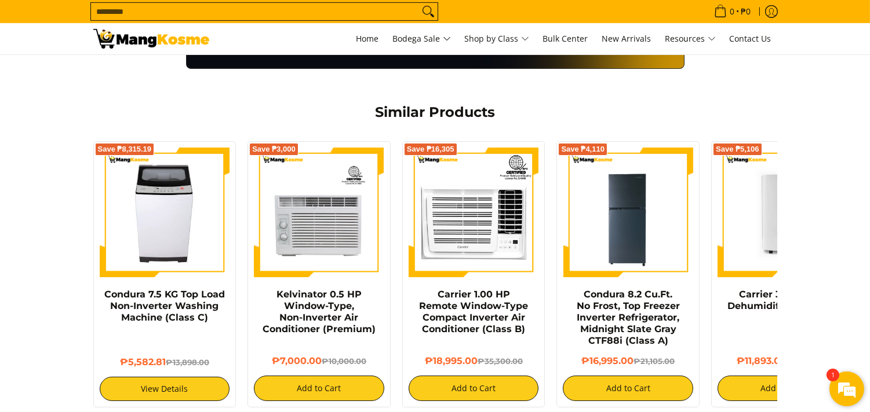
click at [844, 379] on em at bounding box center [846, 389] width 31 height 31
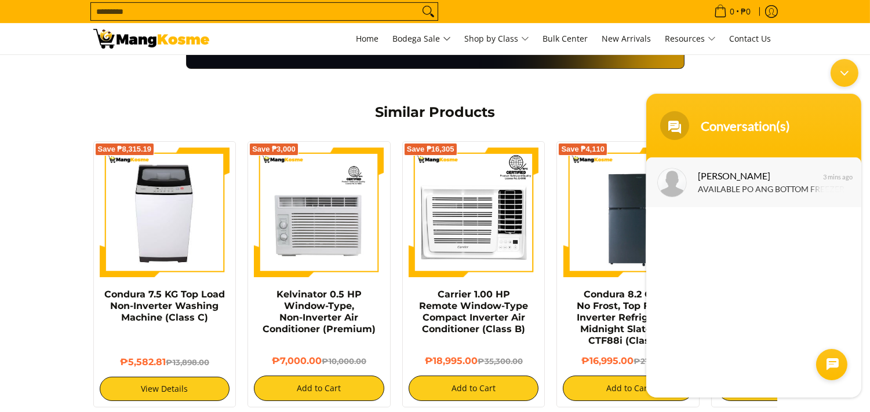
click at [816, 189] on div "AVAILABLE PO ANG BOTTOM FREEZER?" at bounding box center [770, 189] width 146 height 13
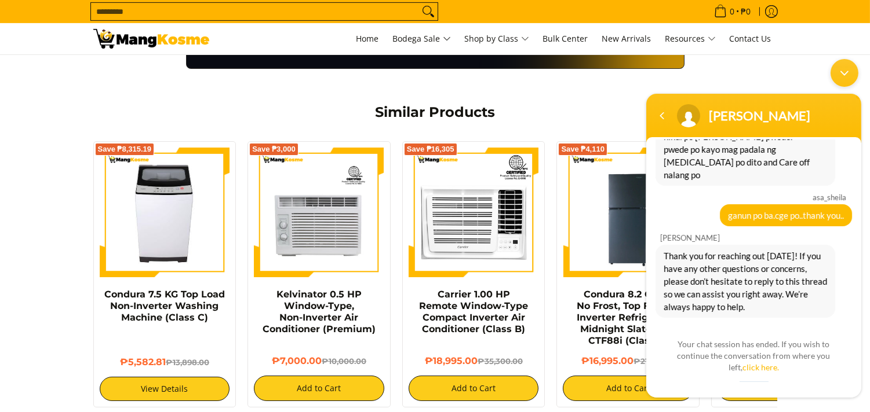
scroll to position [806, 0]
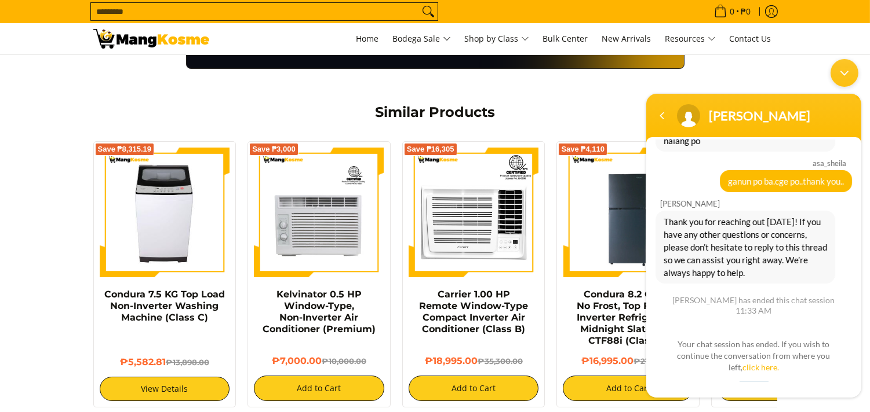
click at [842, 73] on div "Minimize live chat window" at bounding box center [844, 73] width 28 height 28
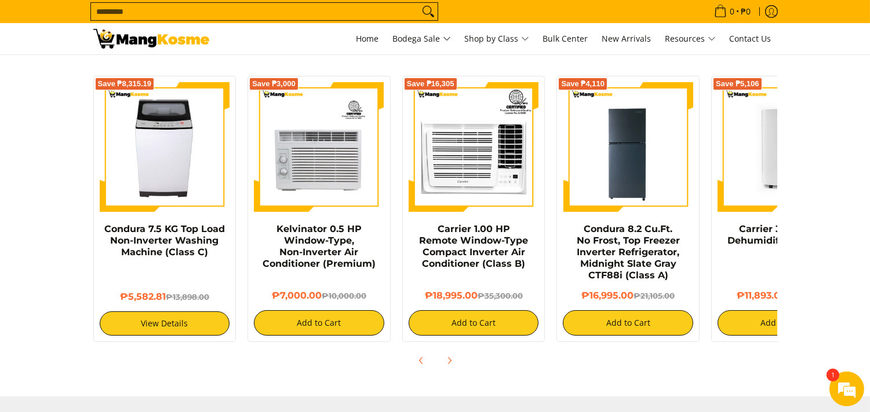
scroll to position [961, 0]
